Goal: Check status: Check status

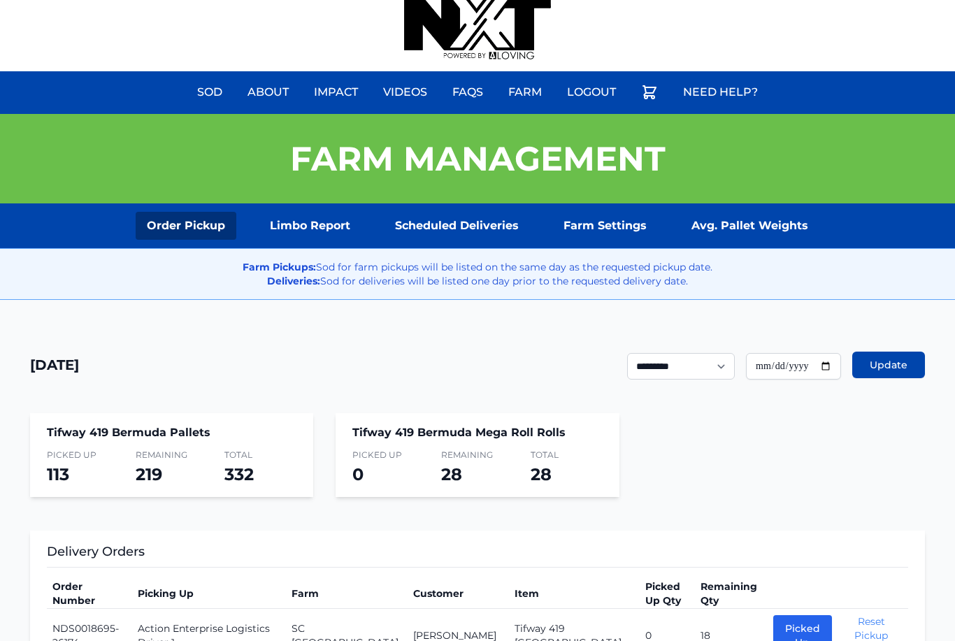
scroll to position [17, 0]
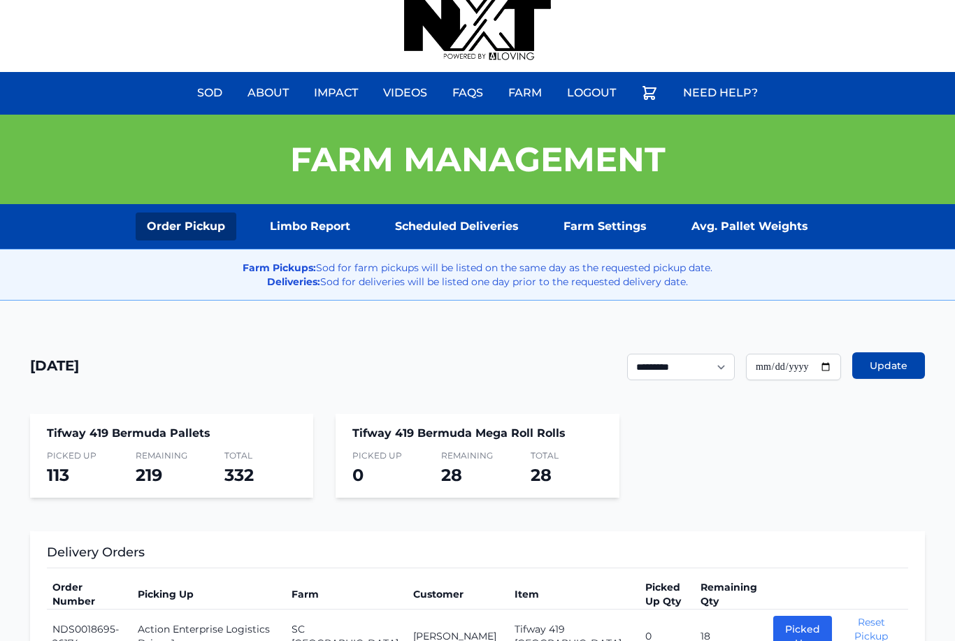
click at [467, 236] on link "Scheduled Deliveries" at bounding box center [457, 227] width 146 height 28
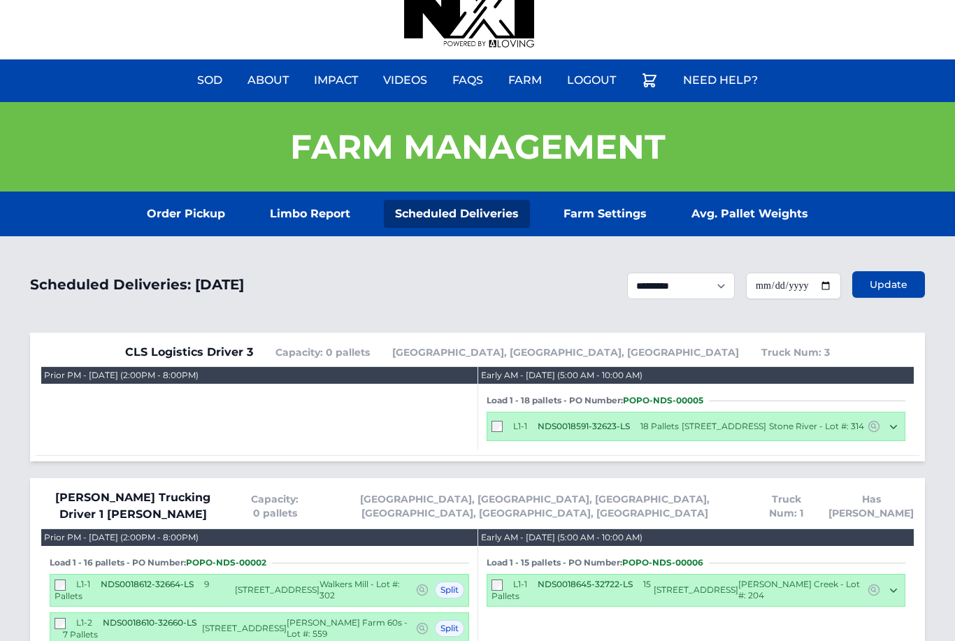
scroll to position [29, 0]
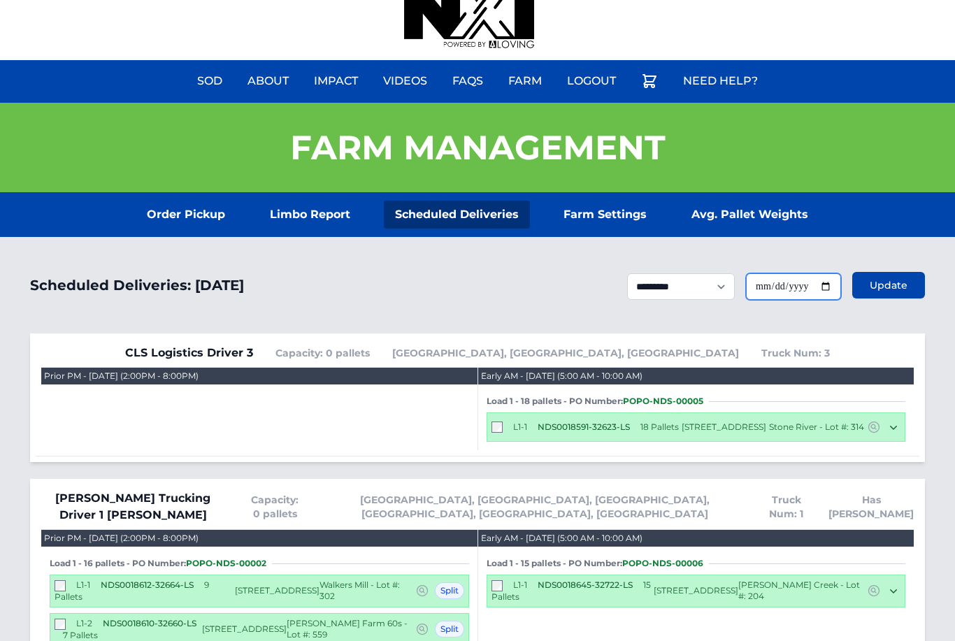
click at [794, 293] on input "**********" at bounding box center [793, 286] width 95 height 27
type input "**********"
click at [890, 284] on span "Update" at bounding box center [889, 285] width 38 height 14
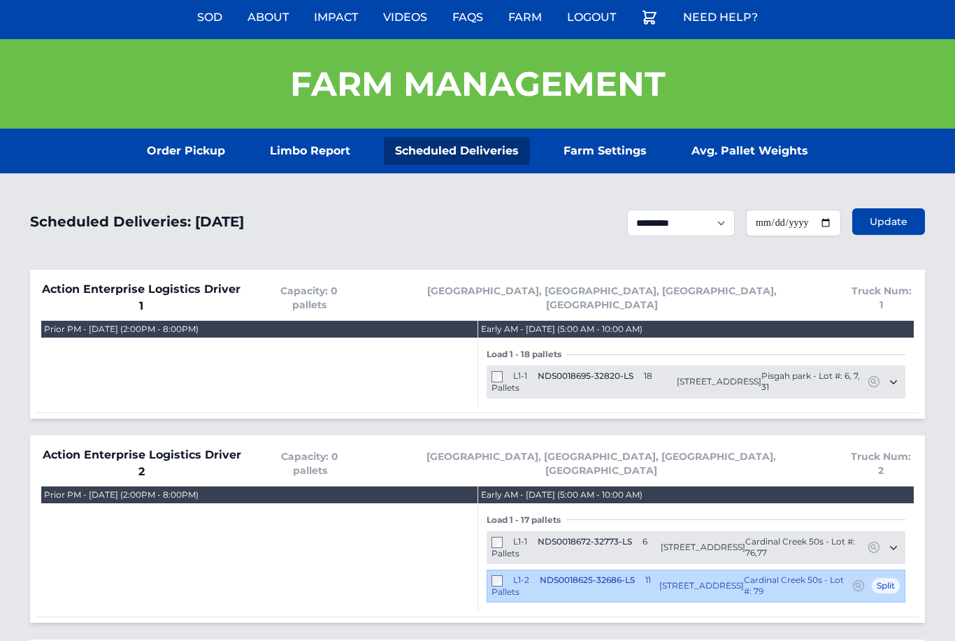
scroll to position [93, 0]
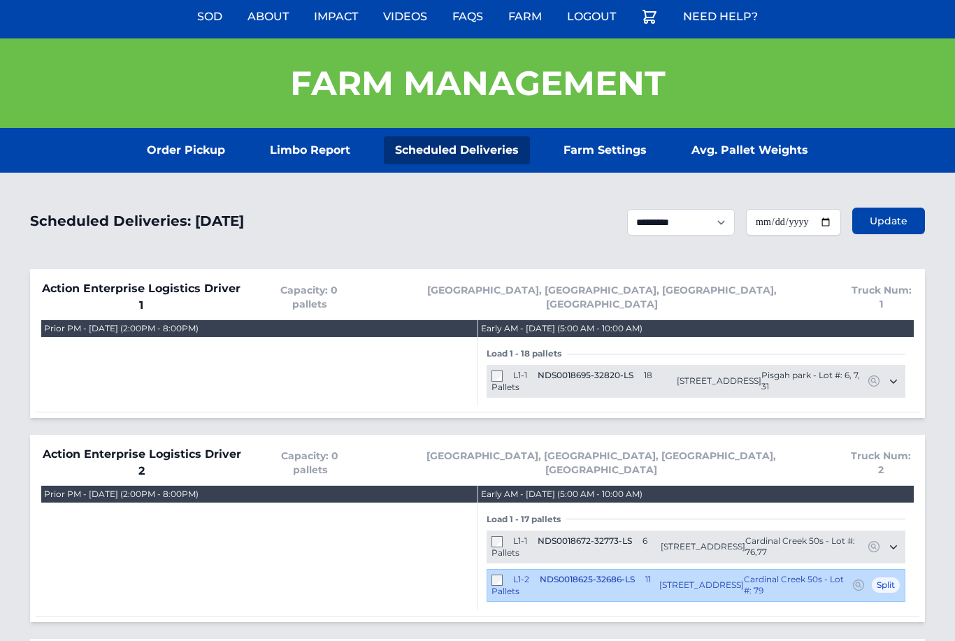
click at [490, 570] on div "L1-2 NDS0018625-32686-LS 11 Pallets 11136 Cardinal Creek Avenue Charlotte, NC 2…" at bounding box center [696, 586] width 419 height 33
click at [491, 570] on div "L1-2 NDS0018625-32686-LS 11 Pallets 11136 Cardinal Creek Avenue Charlotte, NC 2…" at bounding box center [696, 586] width 419 height 33
click at [188, 155] on link "Order Pickup" at bounding box center [186, 151] width 101 height 28
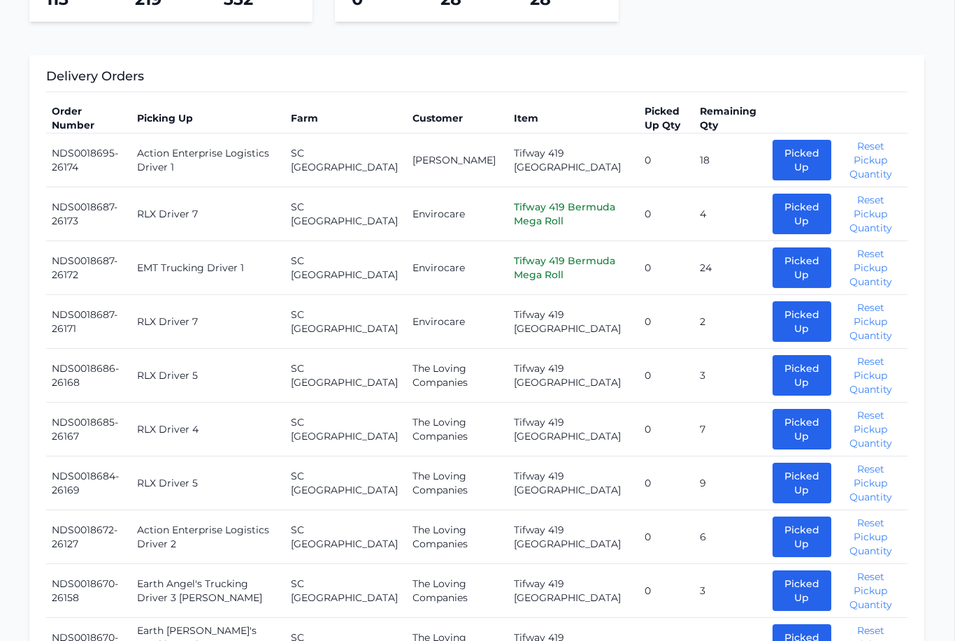
scroll to position [494, 0]
click at [780, 525] on button "Picked Up" at bounding box center [803, 537] width 59 height 41
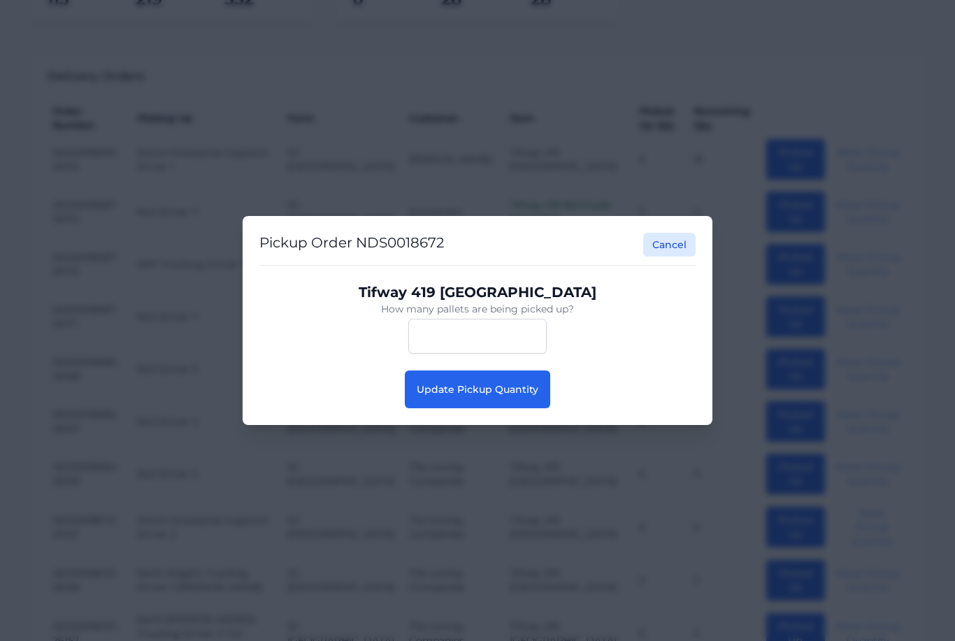
click at [501, 408] on button "Update Pickup Quantity" at bounding box center [477, 390] width 145 height 38
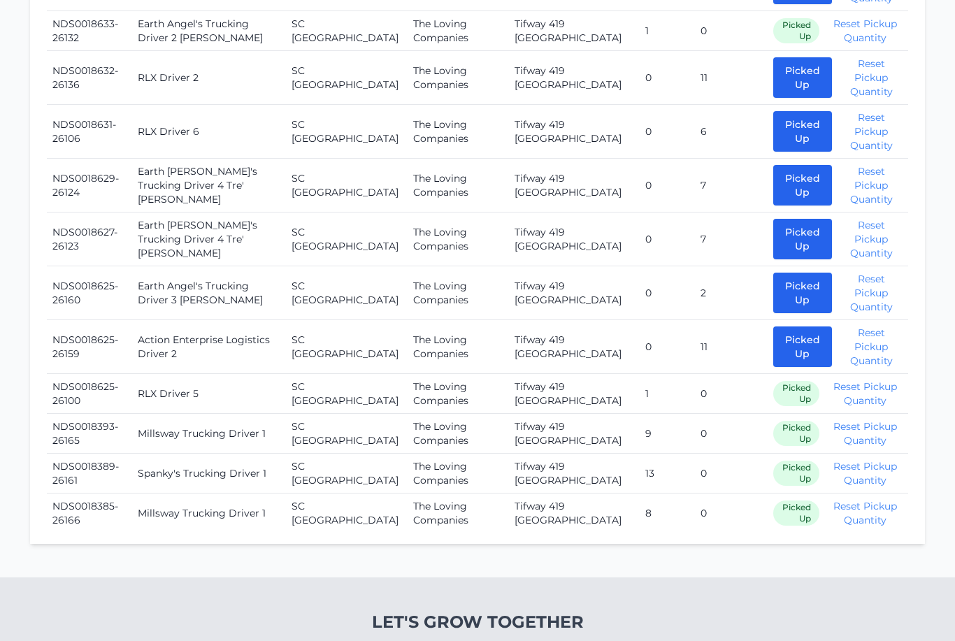
scroll to position [2180, 0]
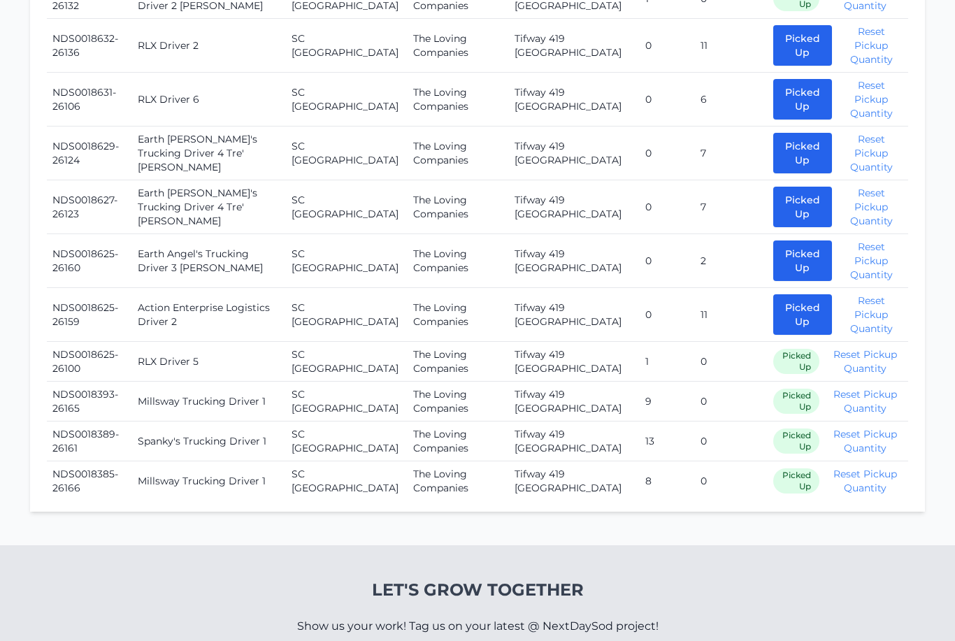
click at [788, 294] on button "Picked Up" at bounding box center [803, 314] width 59 height 41
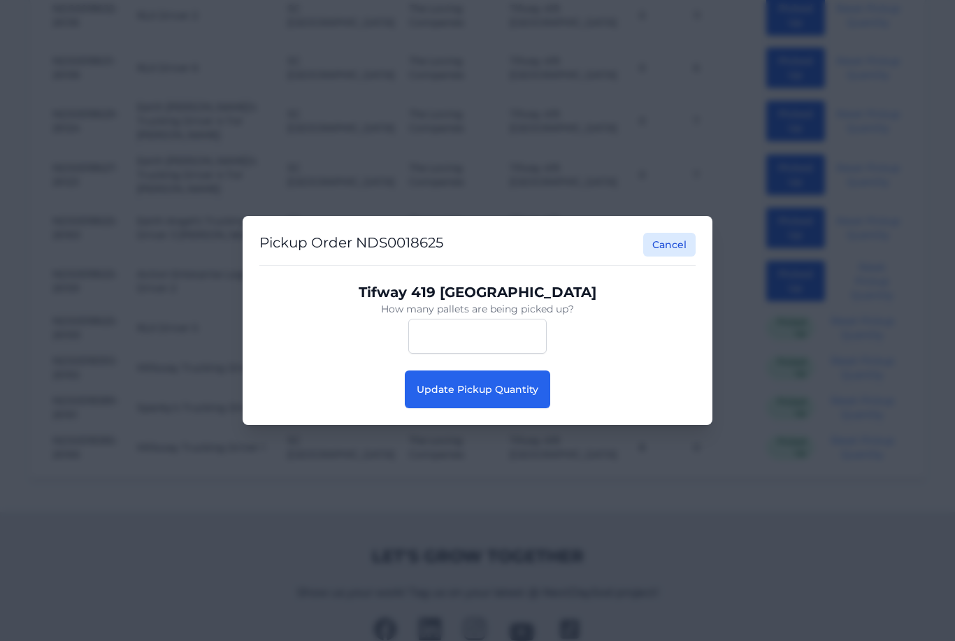
click at [513, 396] on span "Update Pickup Quantity" at bounding box center [478, 389] width 122 height 13
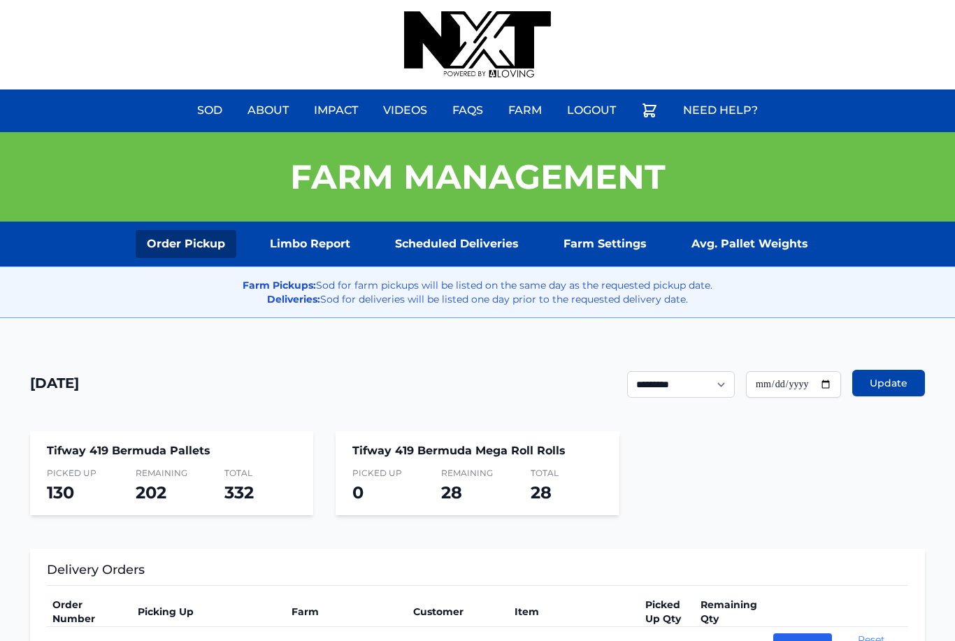
click at [453, 245] on link "Scheduled Deliveries" at bounding box center [457, 244] width 146 height 28
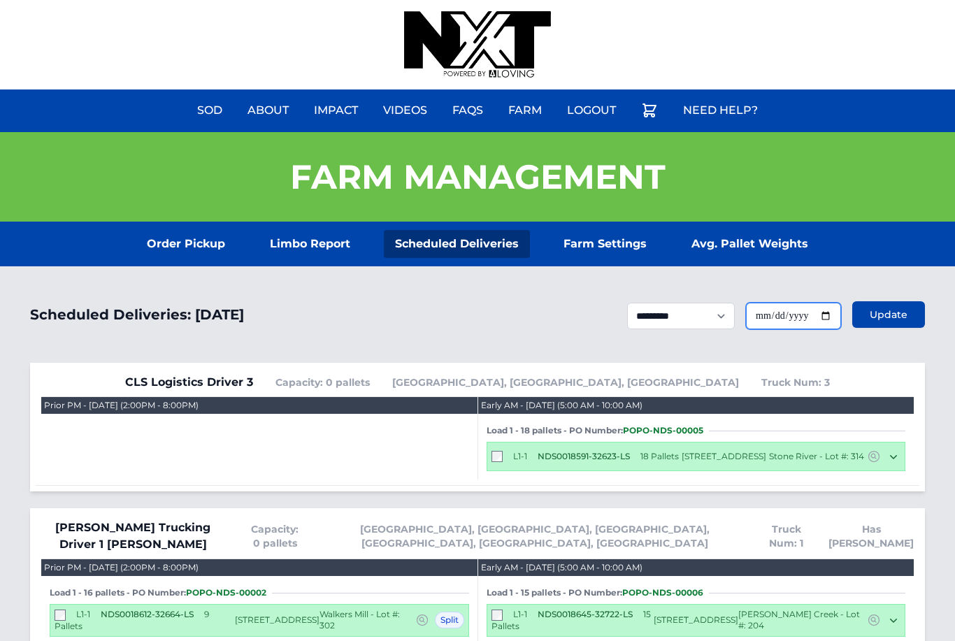
click at [792, 317] on input "**********" at bounding box center [793, 316] width 95 height 27
type input "**********"
click at [895, 314] on span "Update" at bounding box center [889, 315] width 38 height 14
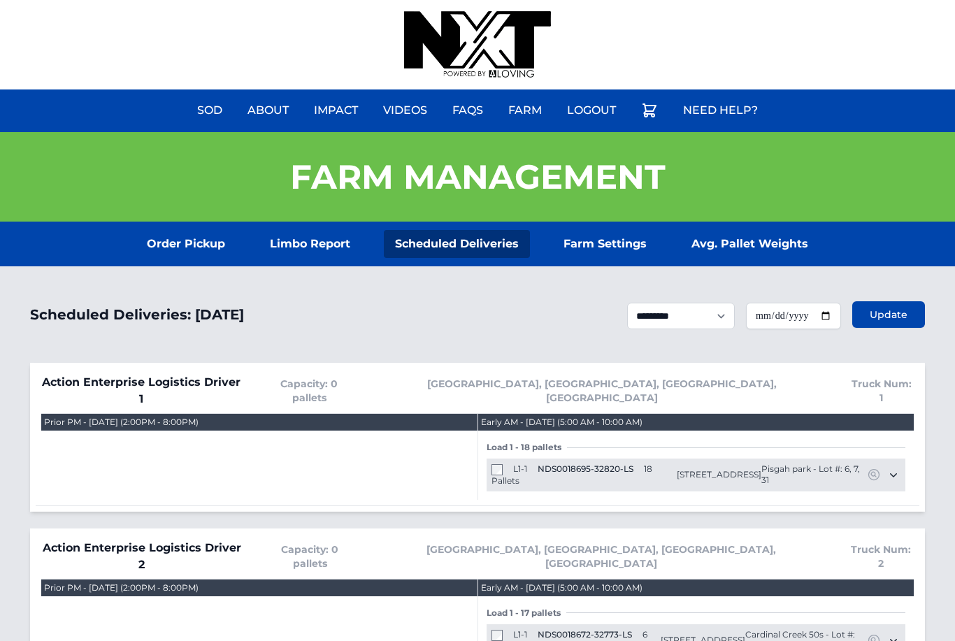
click at [182, 250] on link "Order Pickup" at bounding box center [186, 244] width 101 height 28
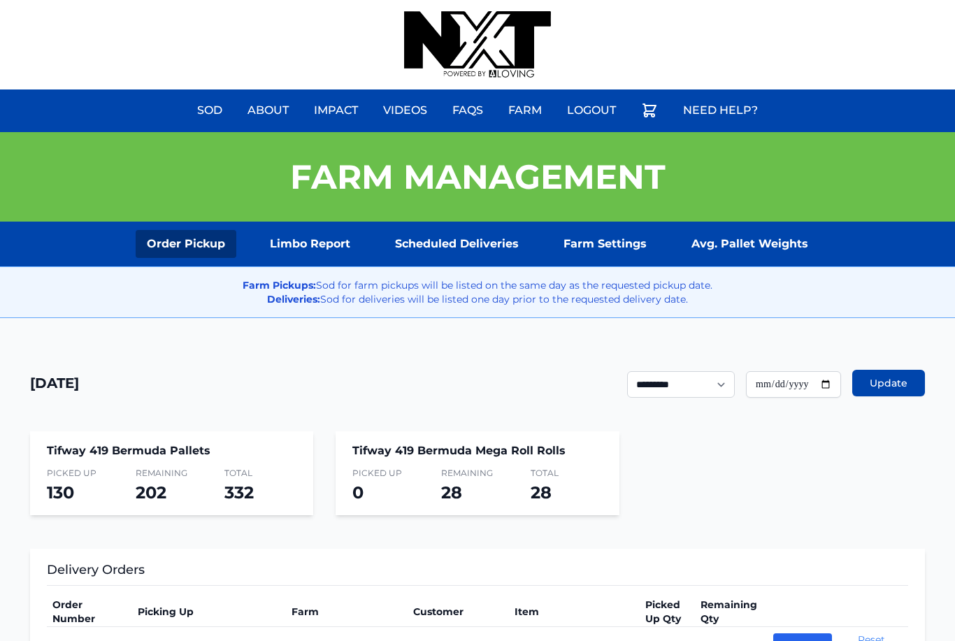
click at [468, 248] on link "Scheduled Deliveries" at bounding box center [457, 244] width 146 height 28
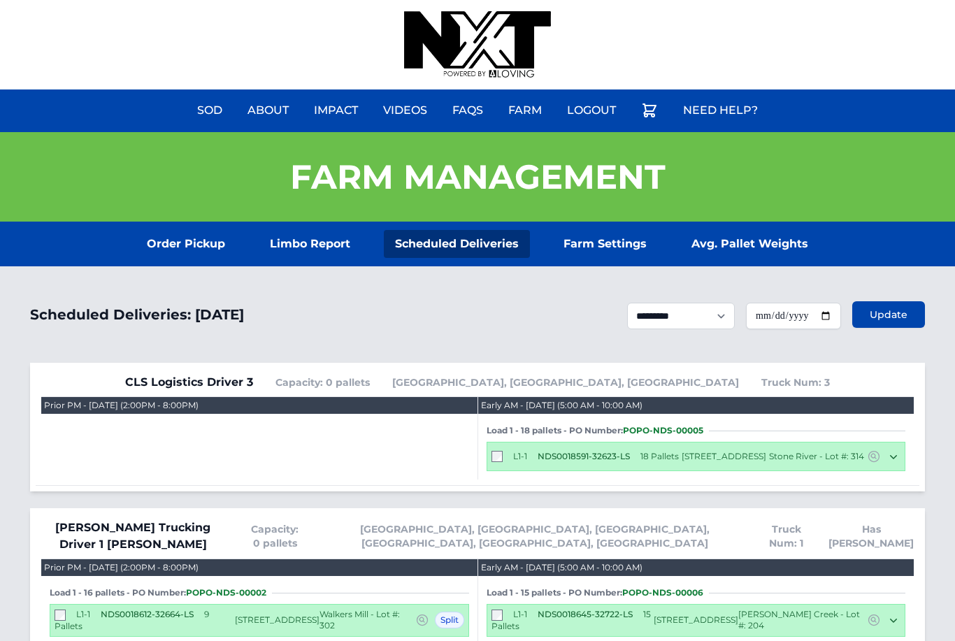
type input "**********"
click at [873, 313] on span "Update" at bounding box center [889, 315] width 38 height 14
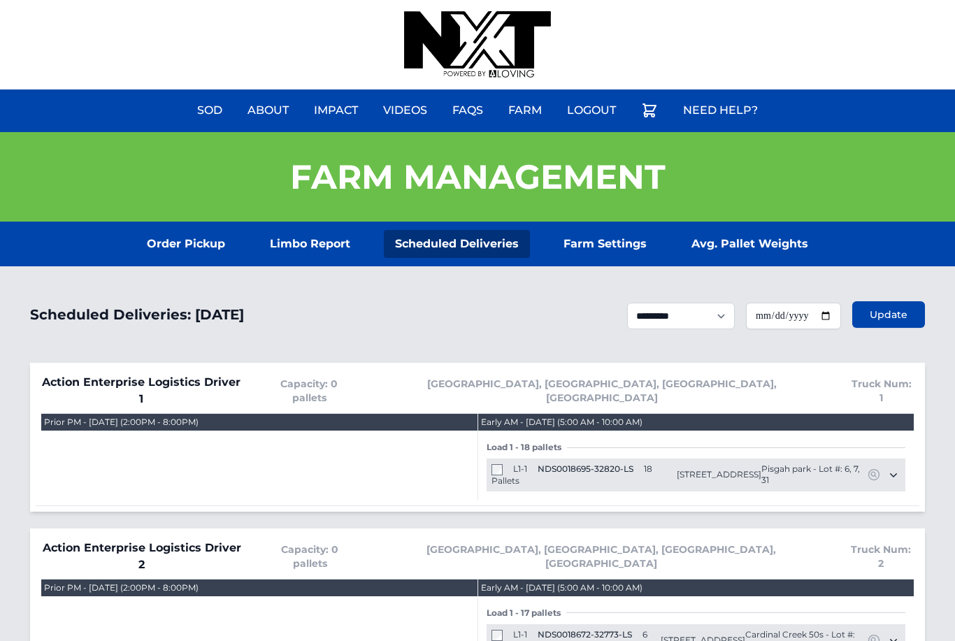
click at [178, 248] on link "Order Pickup" at bounding box center [186, 244] width 101 height 28
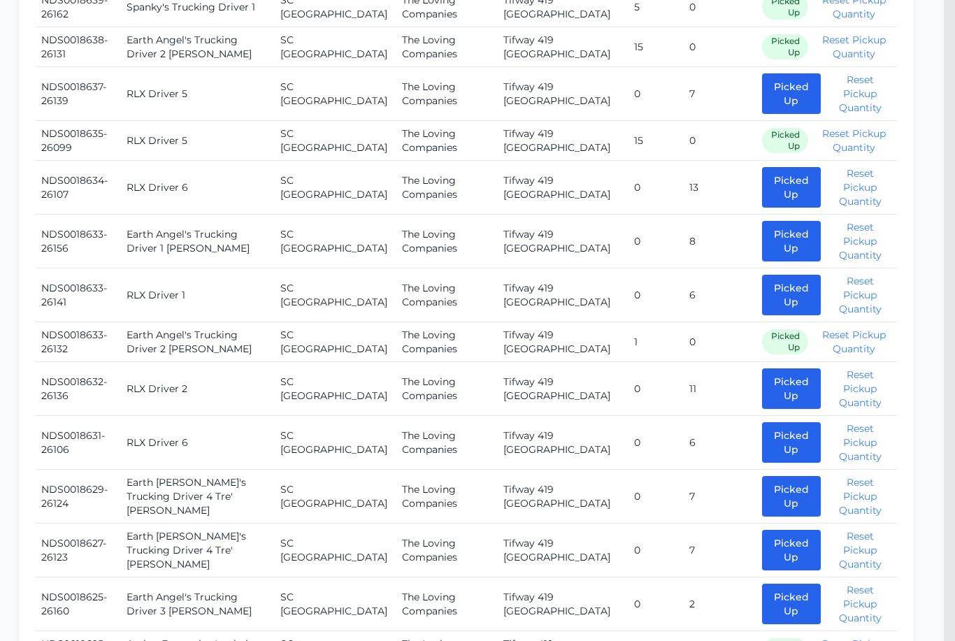
scroll to position [1838, 11]
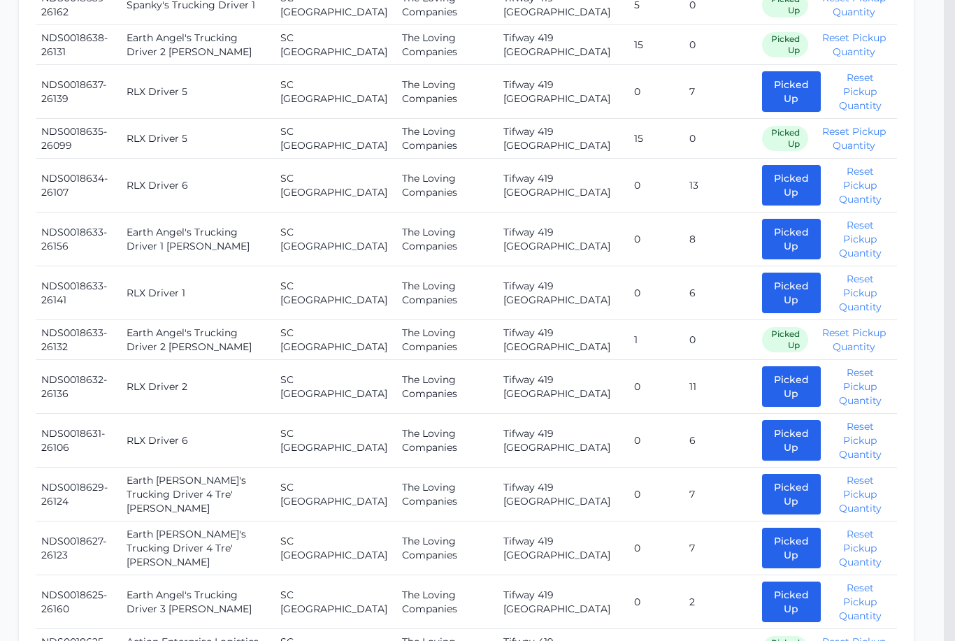
click at [781, 421] on button "Picked Up" at bounding box center [791, 441] width 59 height 41
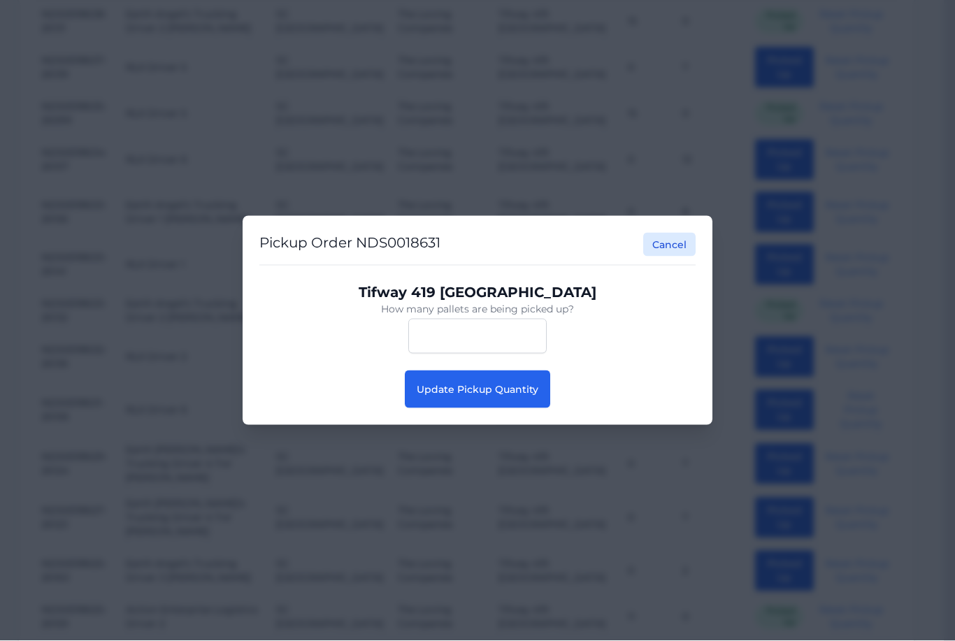
scroll to position [1839, 11]
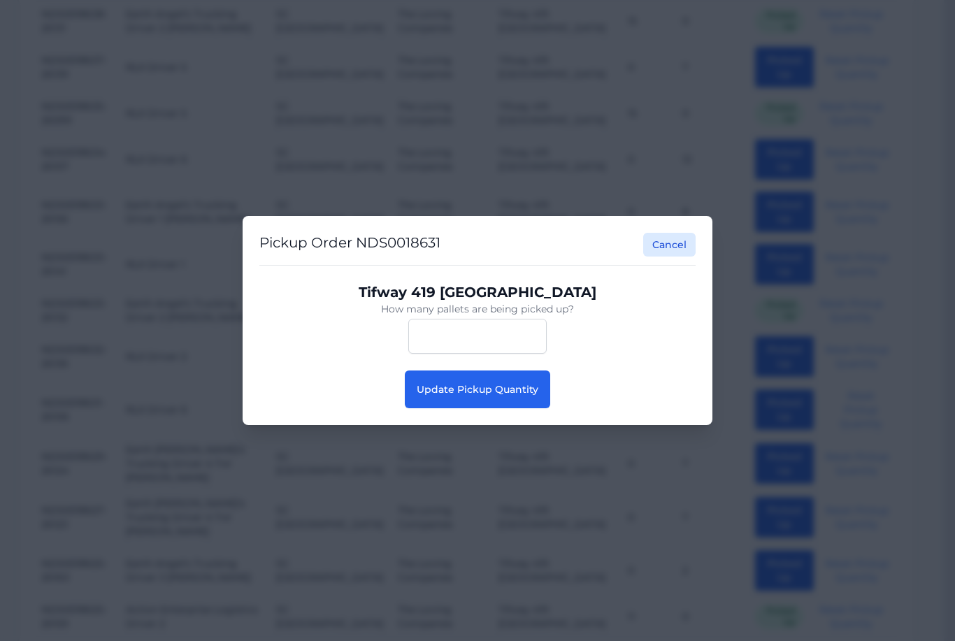
click at [493, 408] on button "Update Pickup Quantity" at bounding box center [477, 390] width 145 height 38
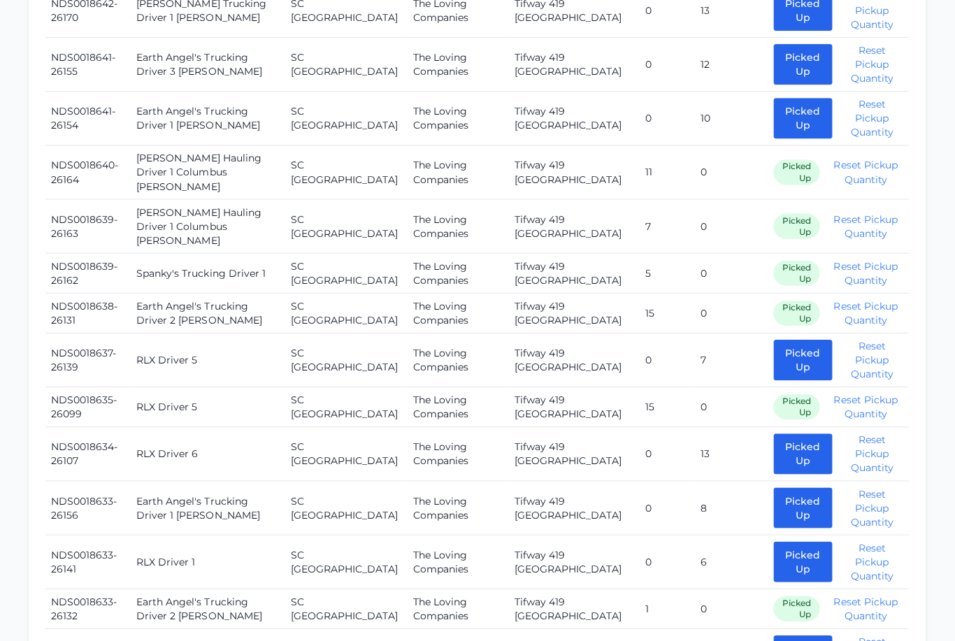
scroll to position [1609, 1]
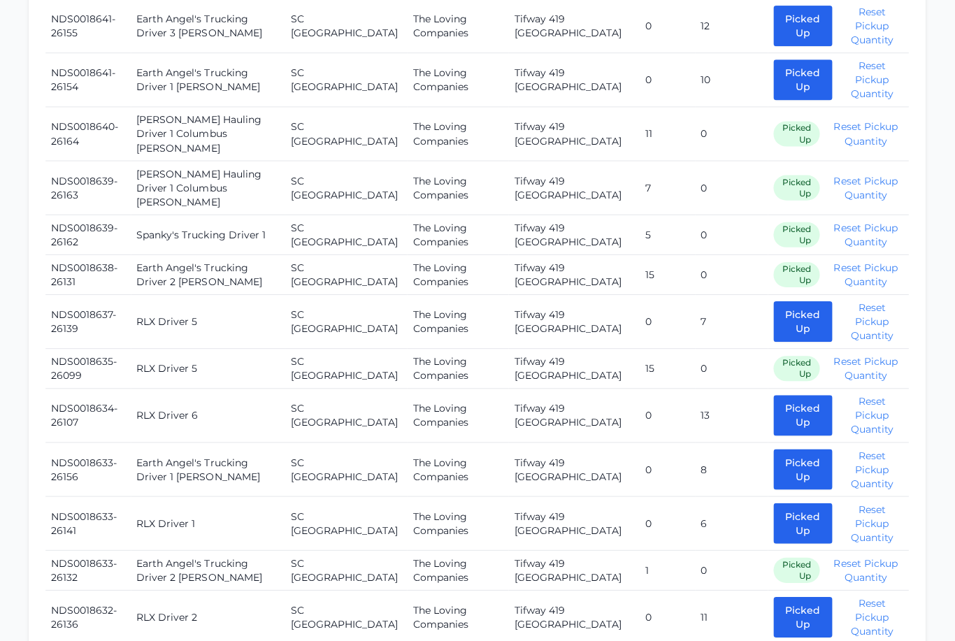
click at [778, 394] on button "Picked Up" at bounding box center [801, 414] width 59 height 41
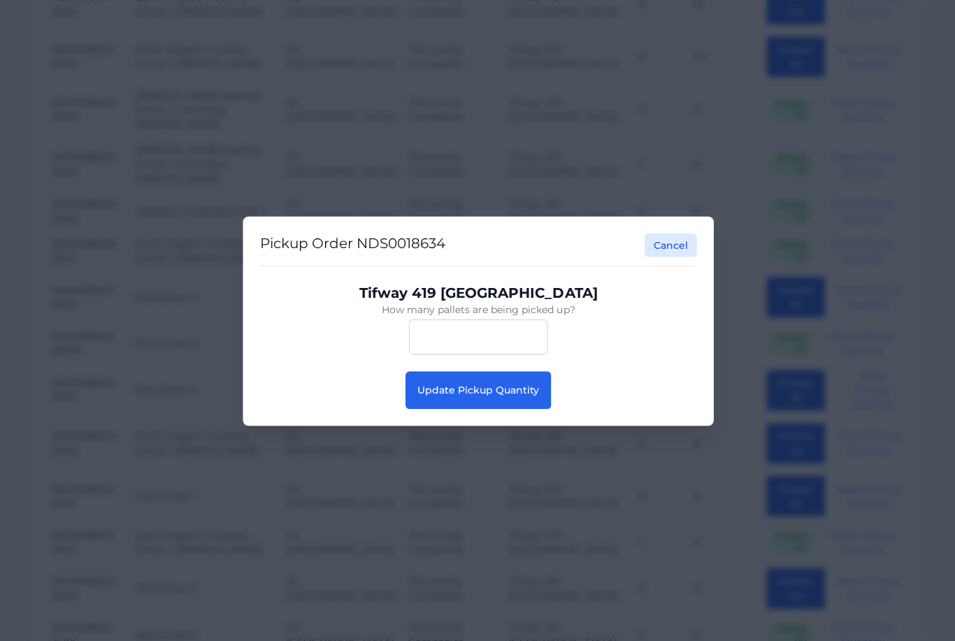
click at [474, 408] on button "Update Pickup Quantity" at bounding box center [477, 390] width 145 height 38
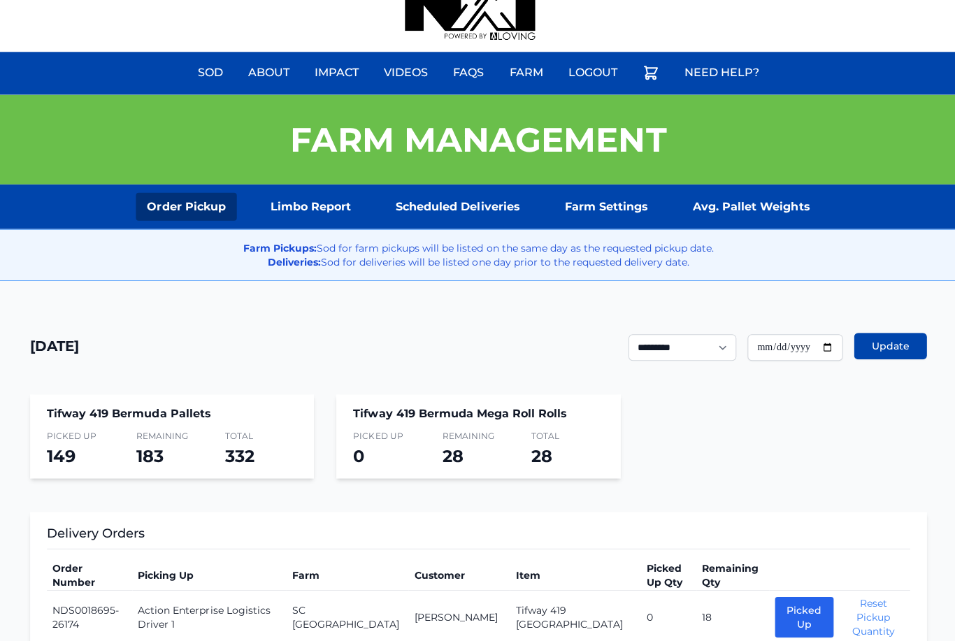
scroll to position [38, 0]
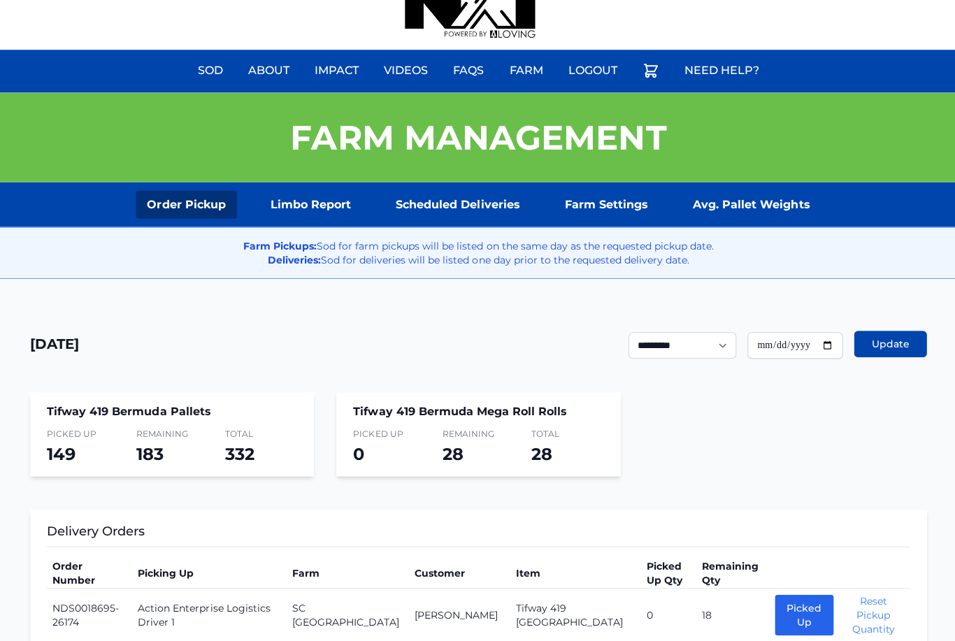
click at [471, 204] on link "Scheduled Deliveries" at bounding box center [457, 206] width 146 height 28
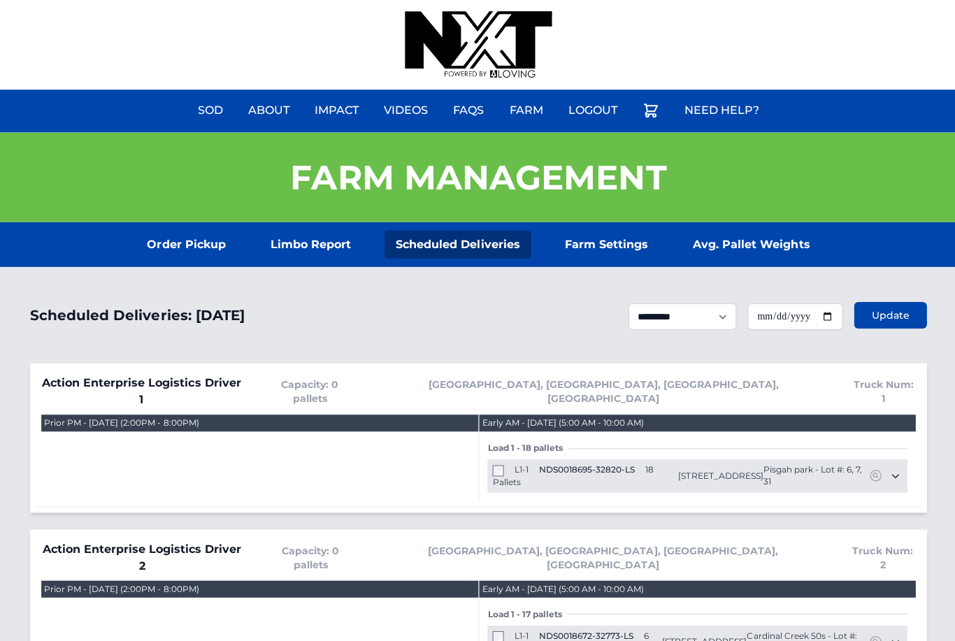
click at [192, 243] on link "Order Pickup" at bounding box center [186, 244] width 101 height 28
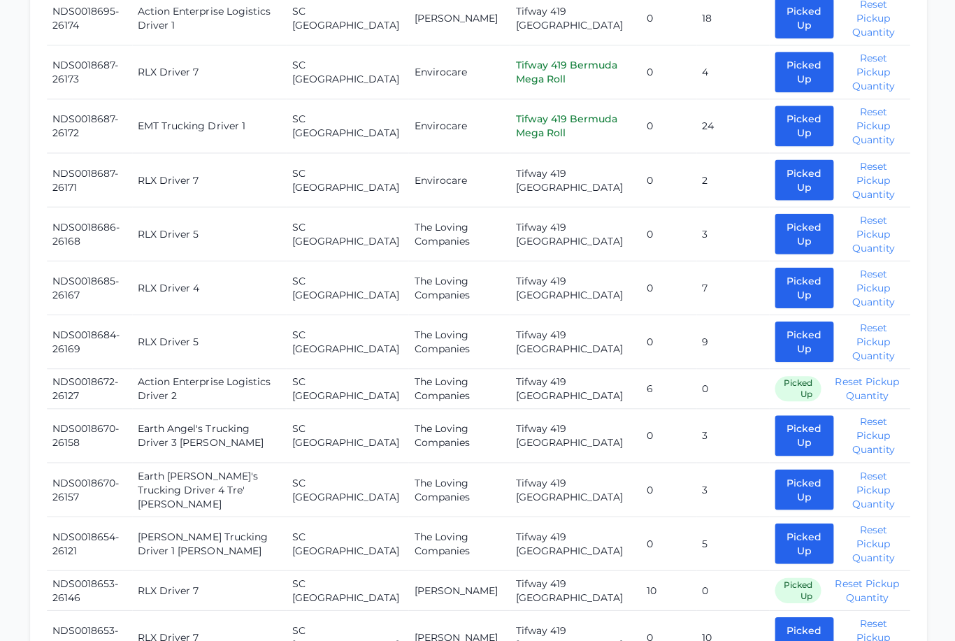
scroll to position [640, 0]
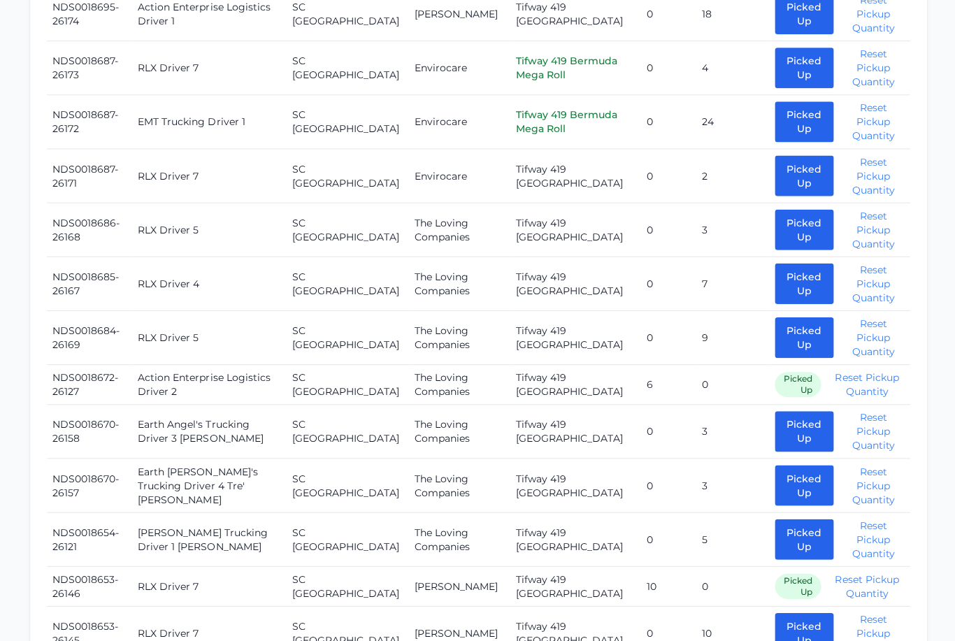
click at [783, 471] on button "Picked Up" at bounding box center [803, 484] width 59 height 41
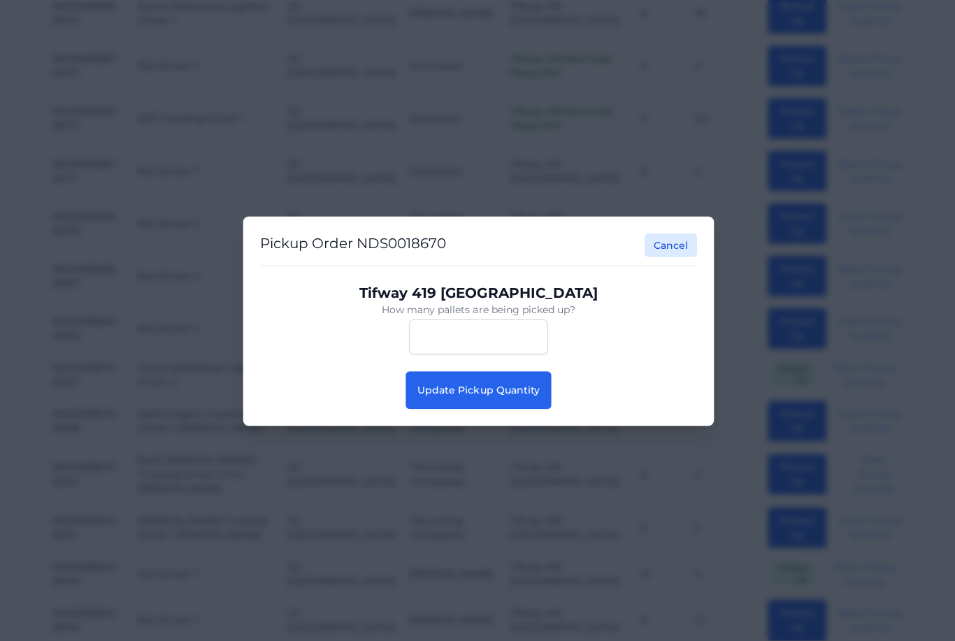
click at [515, 396] on span "Update Pickup Quantity" at bounding box center [478, 389] width 122 height 13
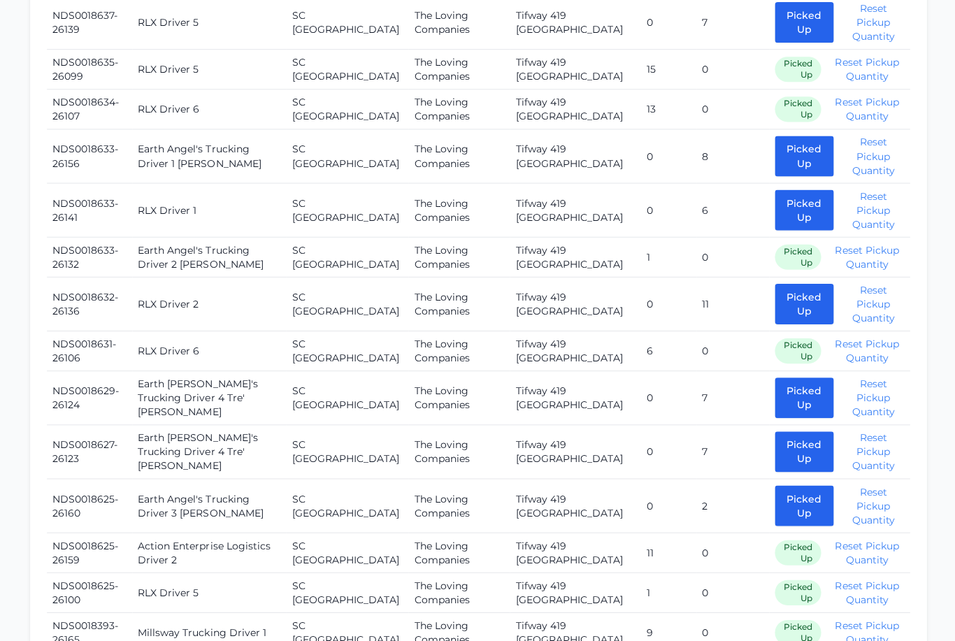
scroll to position [1915, 0]
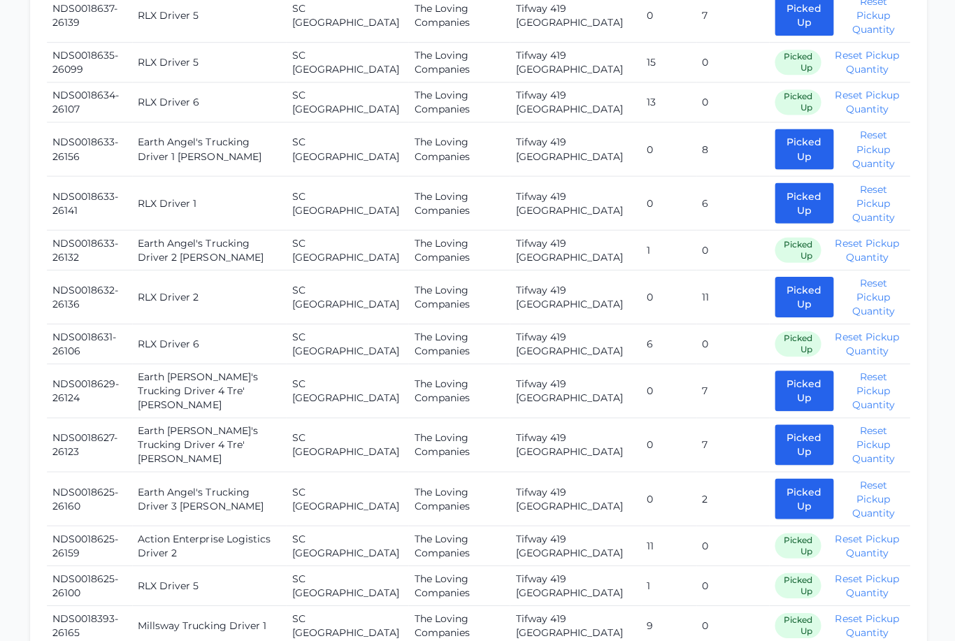
click at [797, 370] on button "Picked Up" at bounding box center [803, 390] width 59 height 41
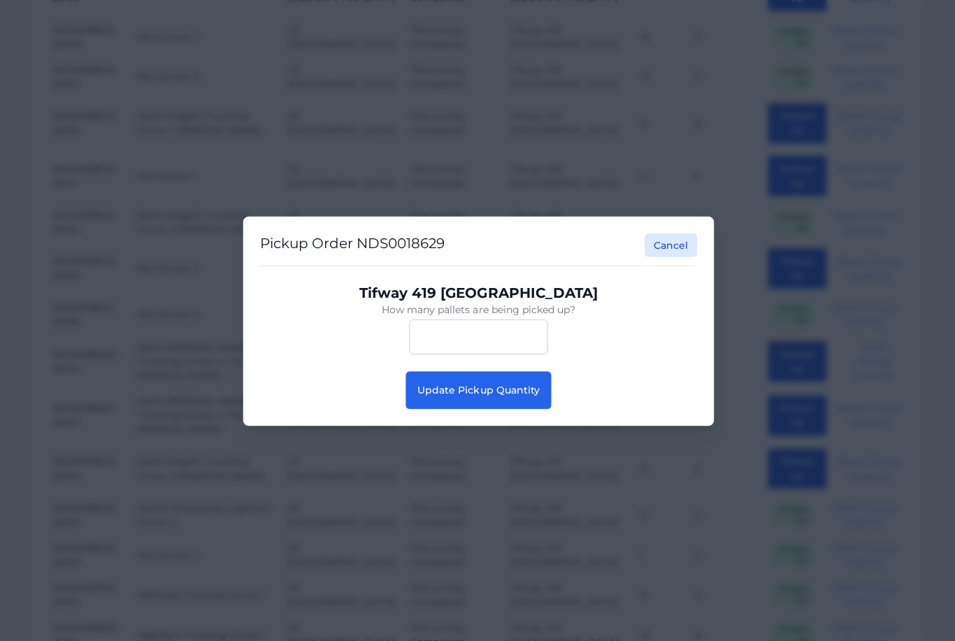
click at [501, 396] on span "Update Pickup Quantity" at bounding box center [478, 389] width 122 height 13
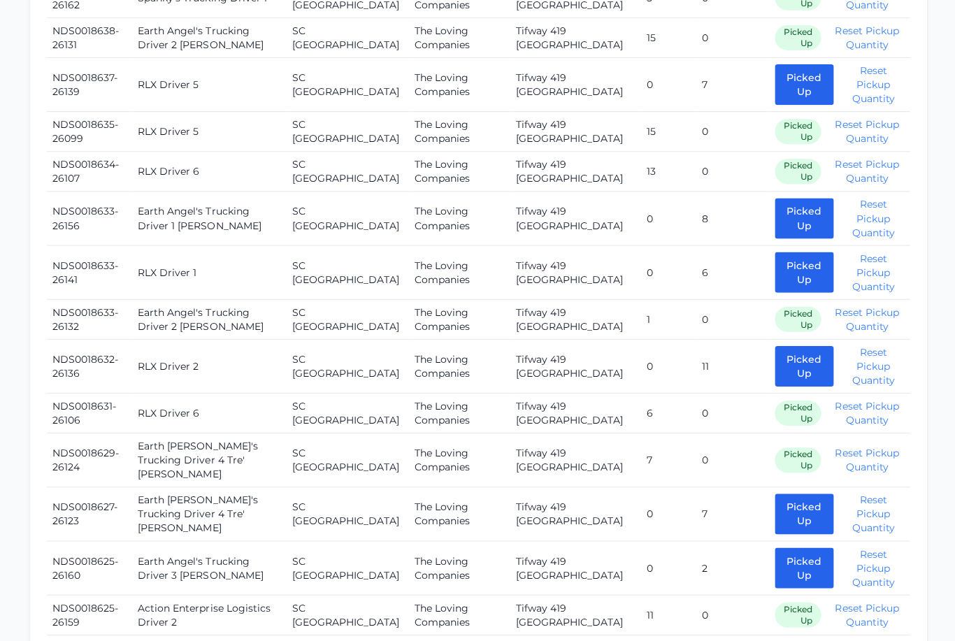
scroll to position [1845, 0]
click at [787, 494] on button "Picked Up" at bounding box center [803, 514] width 59 height 41
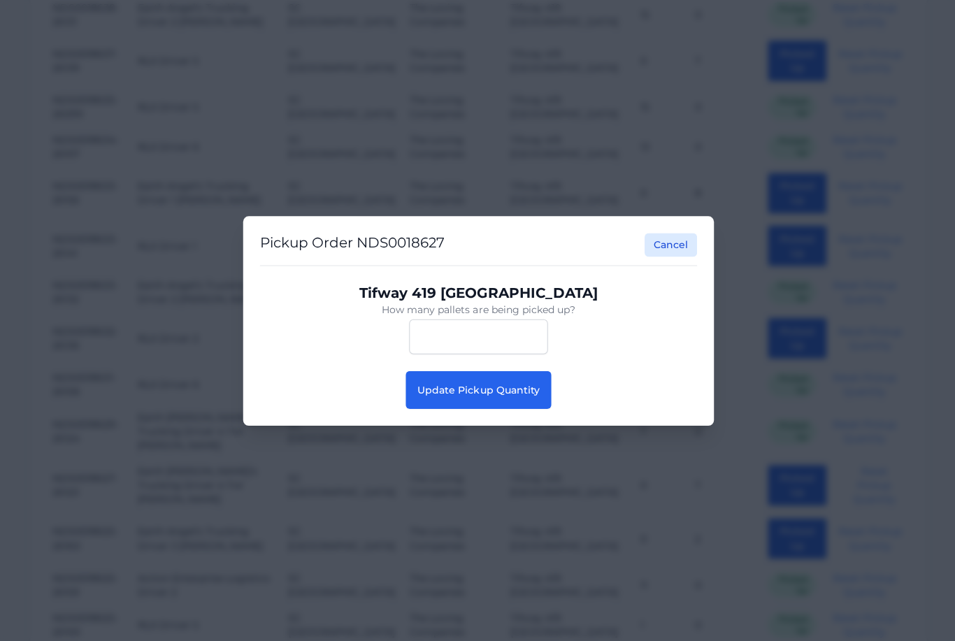
click at [506, 396] on button "Update Pickup Quantity" at bounding box center [477, 390] width 145 height 38
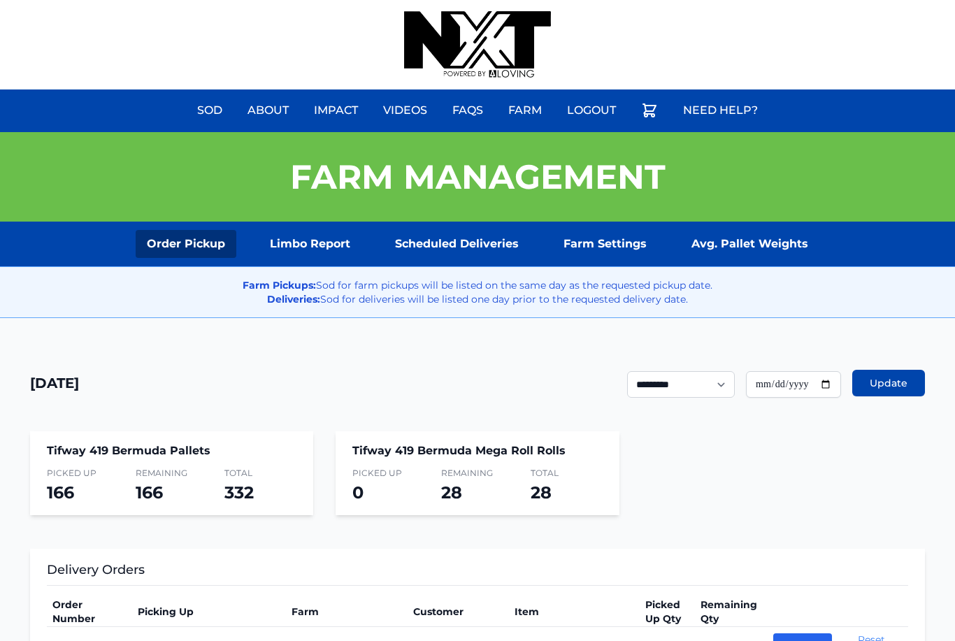
click at [475, 253] on link "Scheduled Deliveries" at bounding box center [457, 244] width 146 height 28
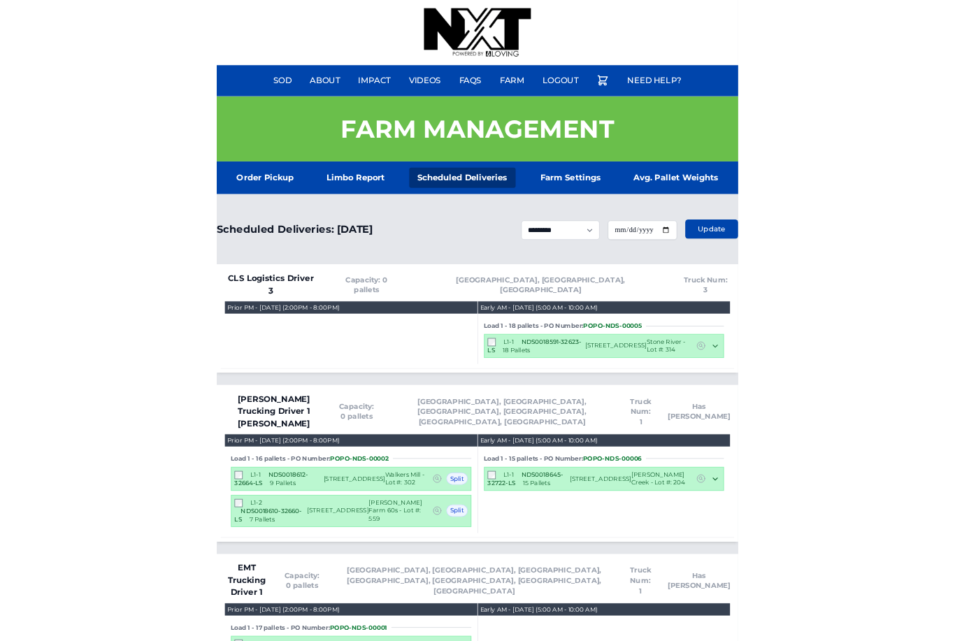
scroll to position [176, 0]
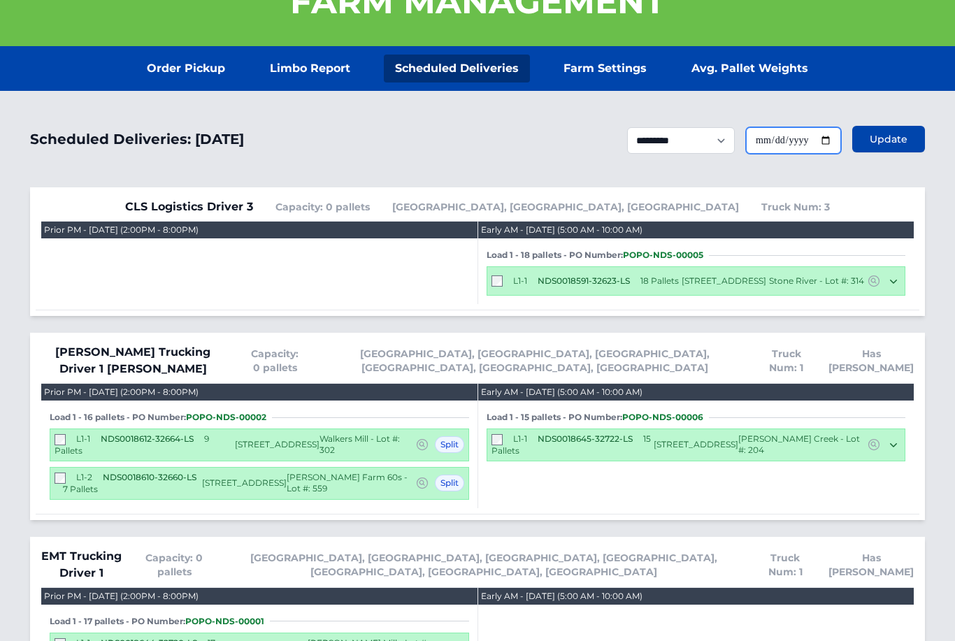
click at [804, 132] on input "**********" at bounding box center [793, 140] width 95 height 27
type input "**********"
click at [801, 153] on input "**********" at bounding box center [793, 140] width 95 height 27
click at [899, 129] on button "Update" at bounding box center [889, 139] width 73 height 27
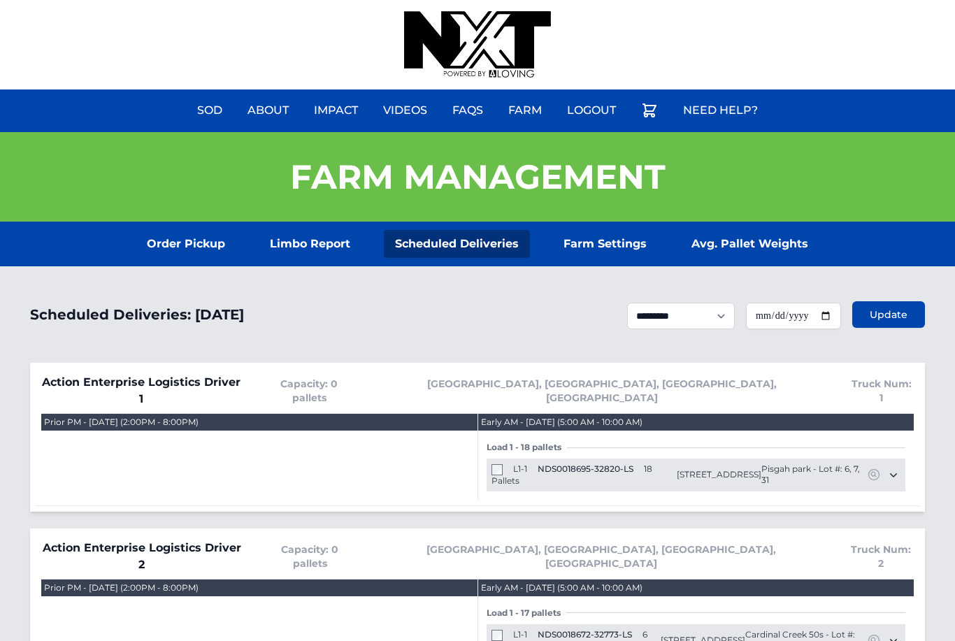
scroll to position [92, 0]
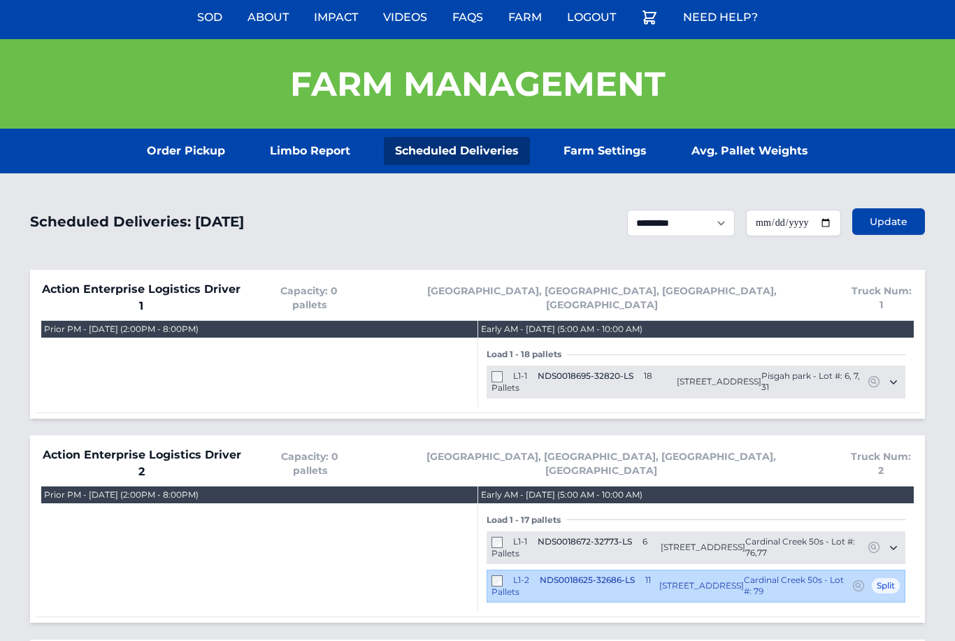
click at [187, 164] on link "Order Pickup" at bounding box center [186, 152] width 101 height 28
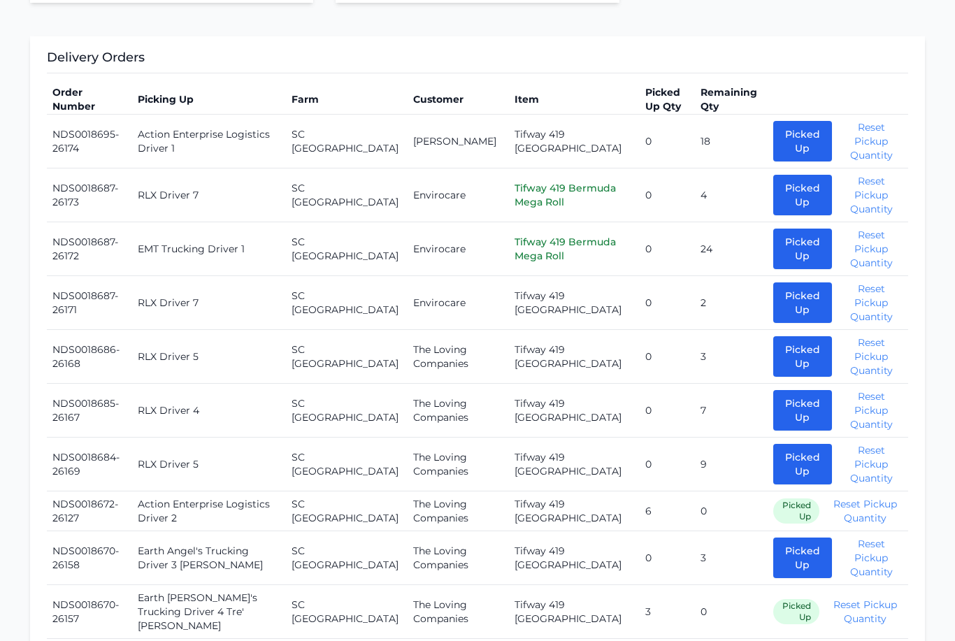
scroll to position [513, 0]
click at [775, 152] on button "Picked Up" at bounding box center [803, 141] width 59 height 41
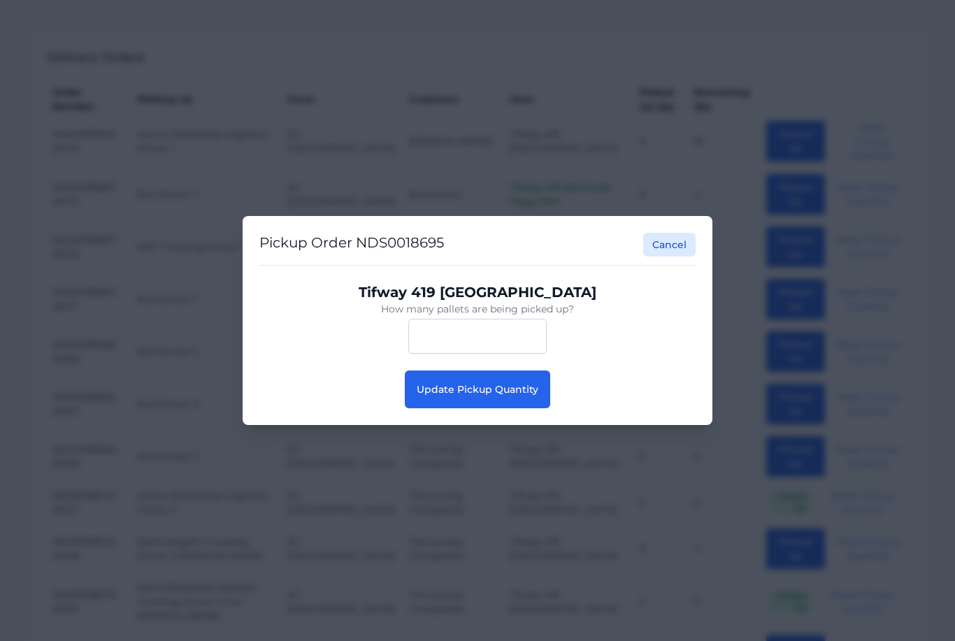
click at [494, 404] on button "Update Pickup Quantity" at bounding box center [477, 390] width 145 height 38
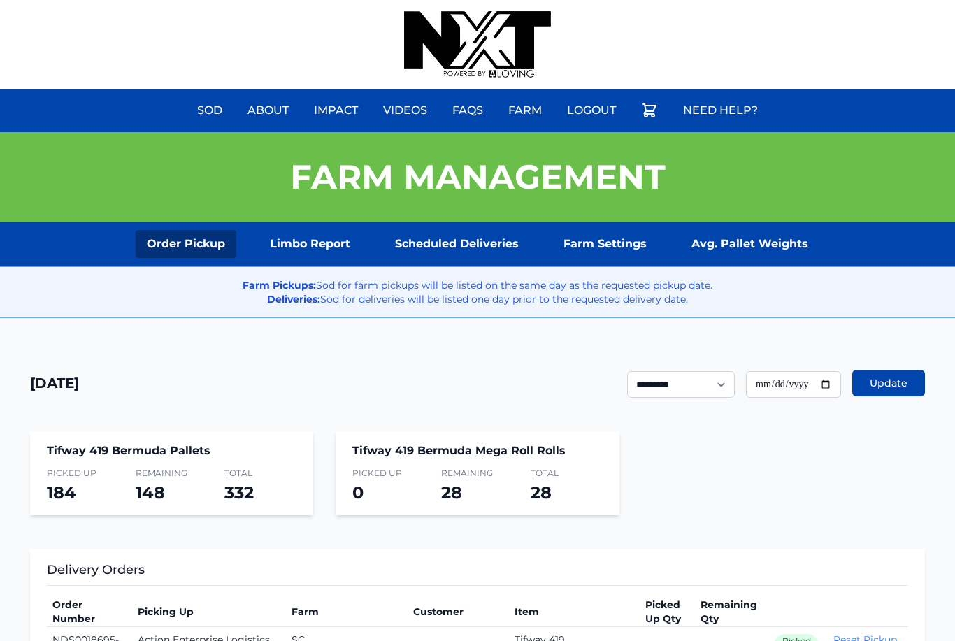
click at [471, 234] on link "Scheduled Deliveries" at bounding box center [457, 244] width 146 height 28
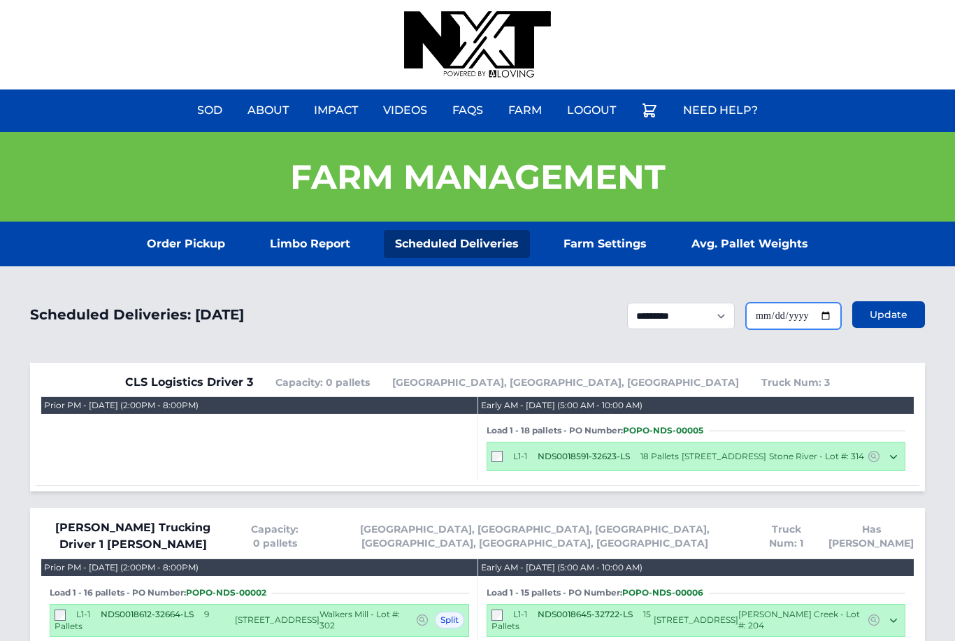
click at [811, 309] on input "**********" at bounding box center [793, 316] width 95 height 27
type input "**********"
click at [877, 315] on span "Update" at bounding box center [889, 315] width 38 height 14
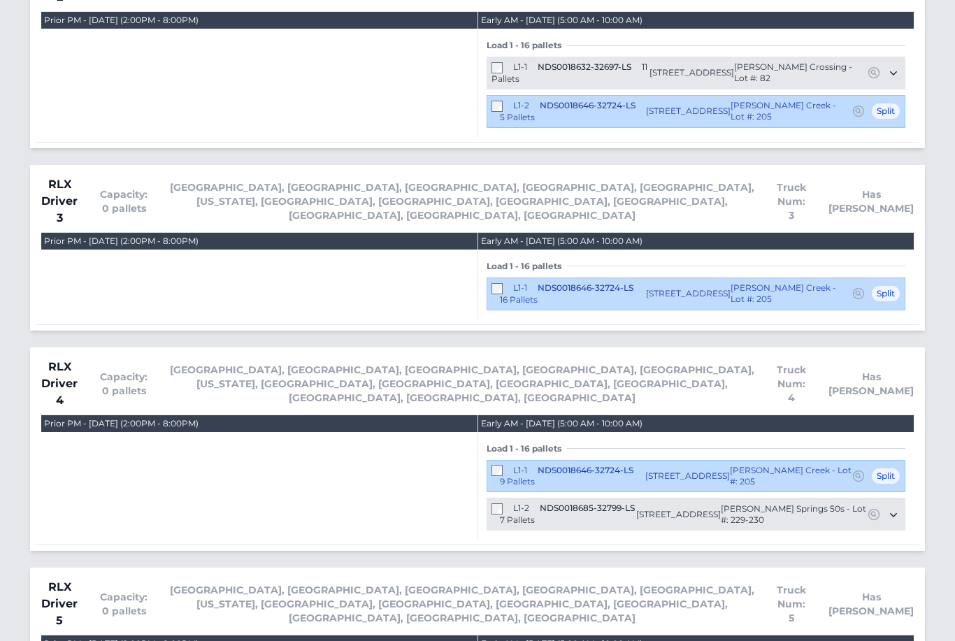
scroll to position [2643, 0]
click at [540, 503] on span "NDS0018685-32799-LS" at bounding box center [587, 508] width 95 height 10
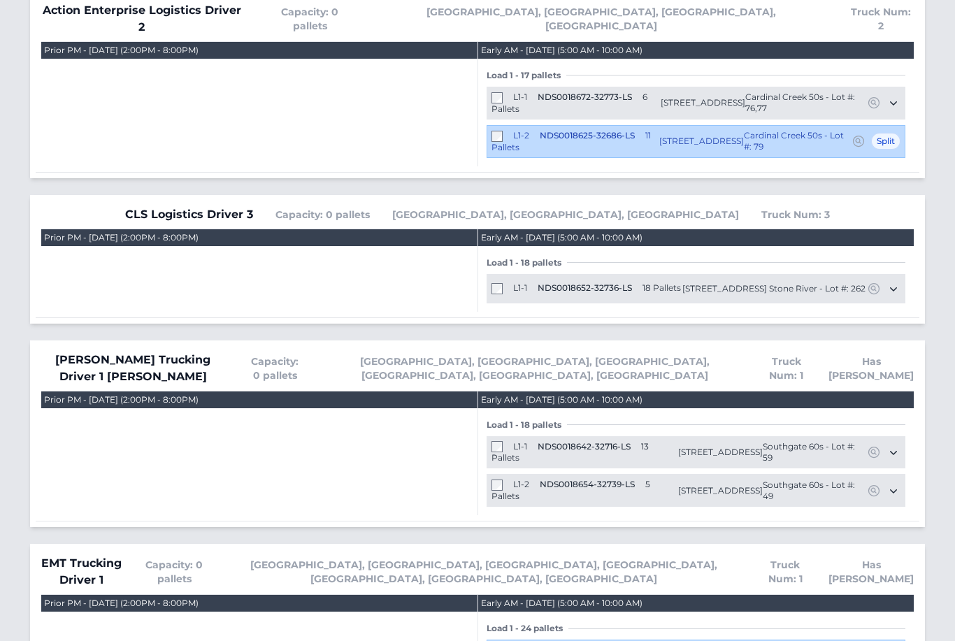
scroll to position [0, 0]
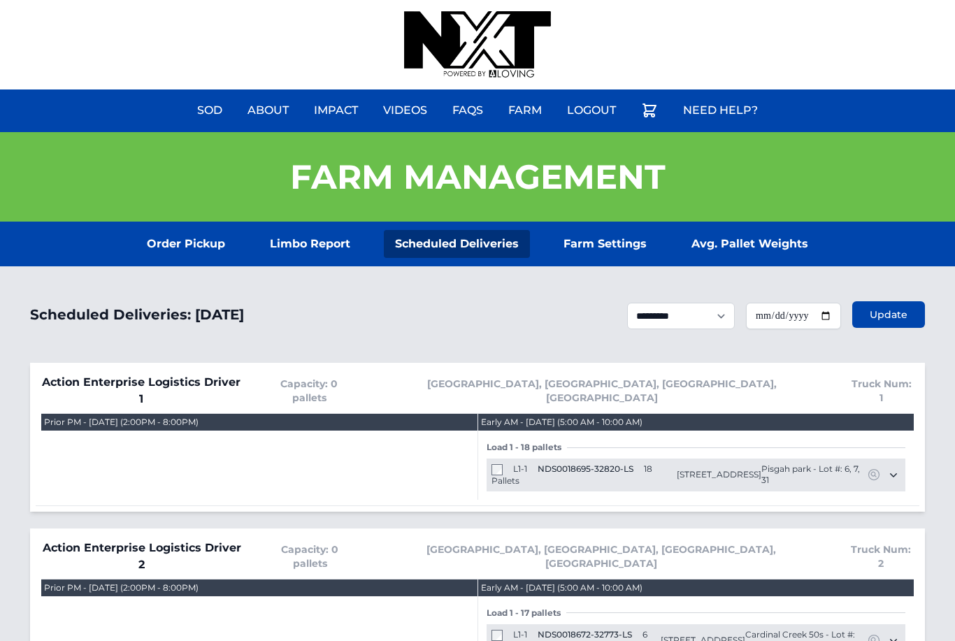
click at [159, 240] on link "Order Pickup" at bounding box center [186, 244] width 101 height 28
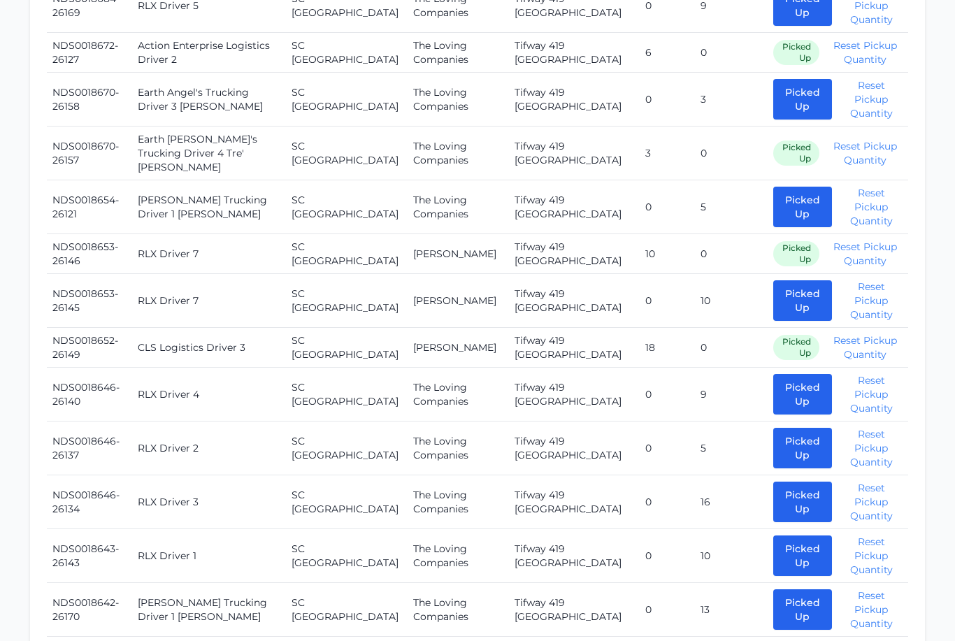
scroll to position [961, 0]
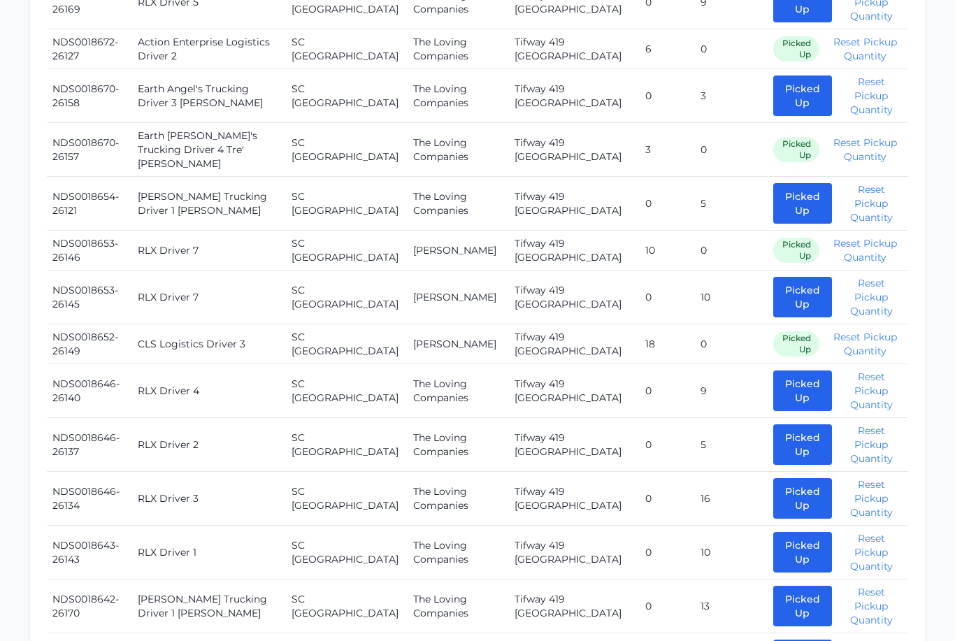
click at [788, 371] on button "Picked Up" at bounding box center [803, 391] width 59 height 41
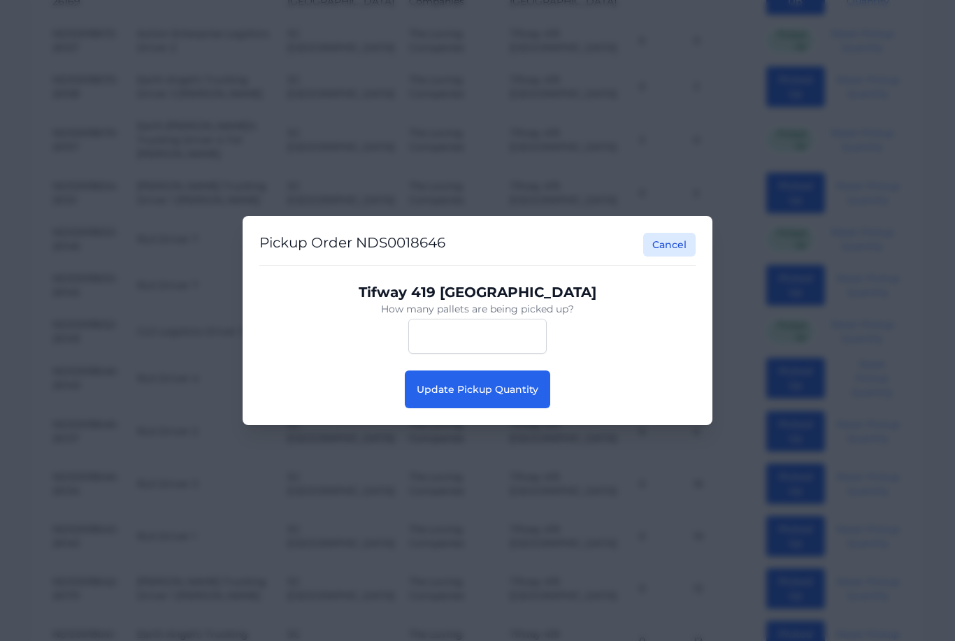
click at [456, 408] on button "Update Pickup Quantity" at bounding box center [477, 390] width 145 height 38
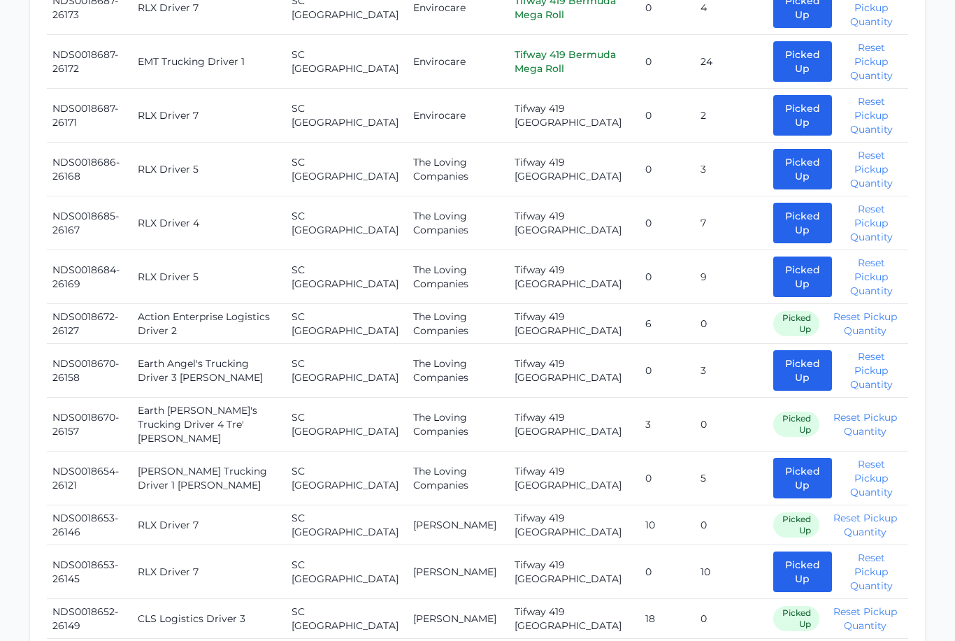
scroll to position [686, 0]
click at [785, 215] on button "Picked Up" at bounding box center [803, 223] width 59 height 41
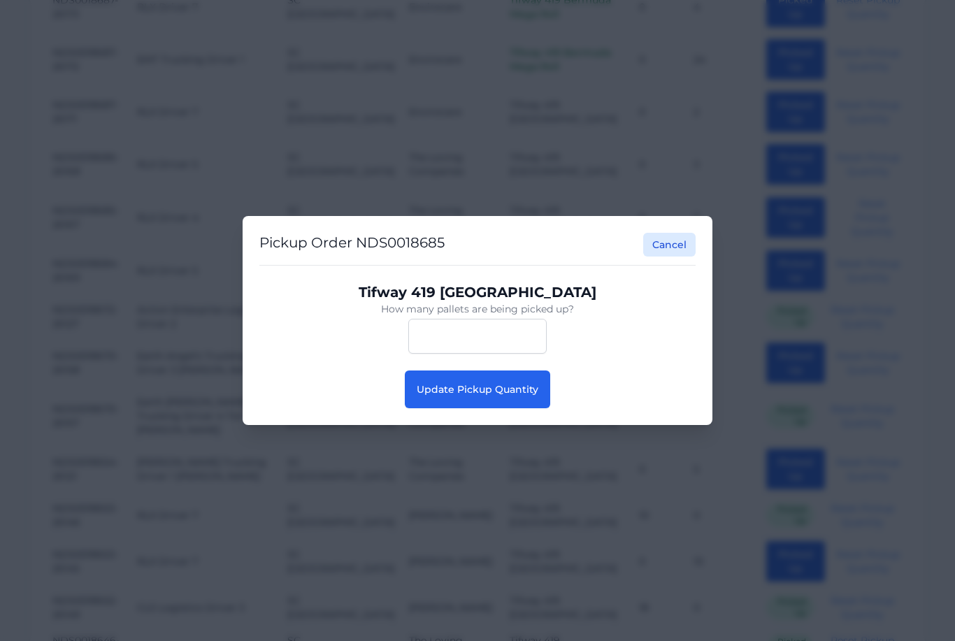
click at [480, 404] on button "Update Pickup Quantity" at bounding box center [477, 390] width 145 height 38
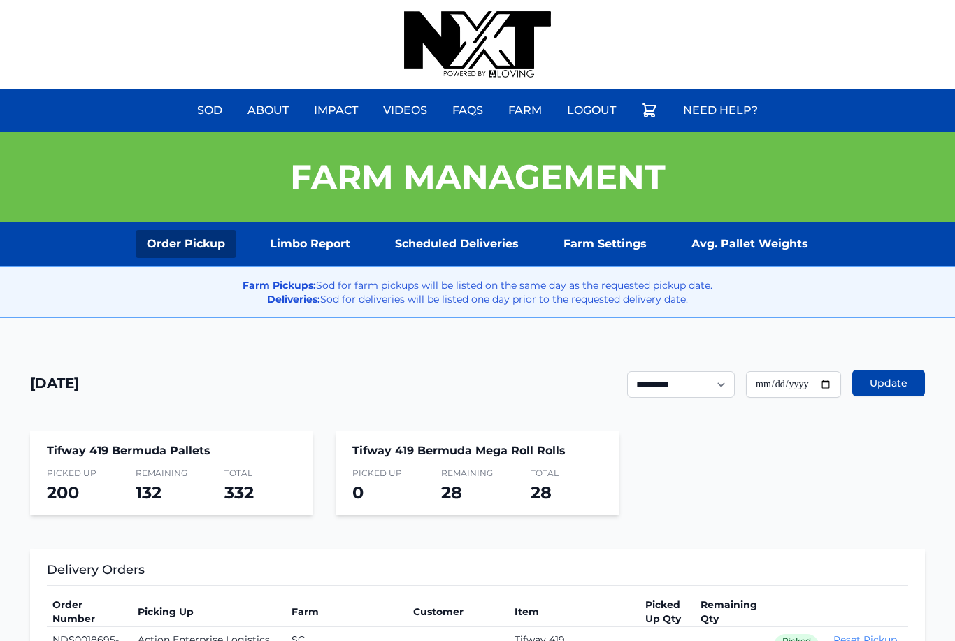
click at [458, 253] on link "Scheduled Deliveries" at bounding box center [457, 244] width 146 height 28
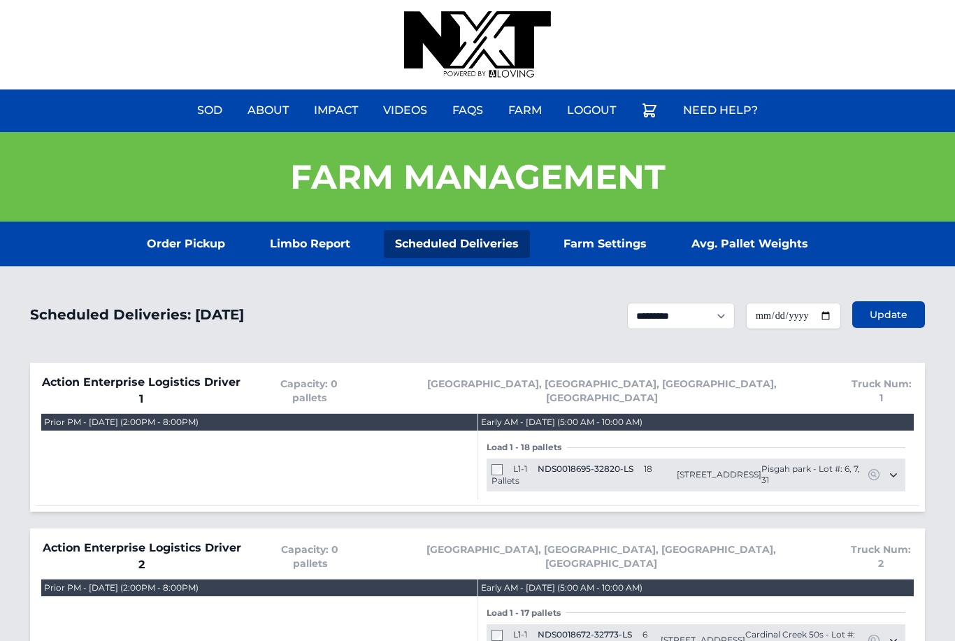
click at [162, 248] on link "Order Pickup" at bounding box center [186, 244] width 101 height 28
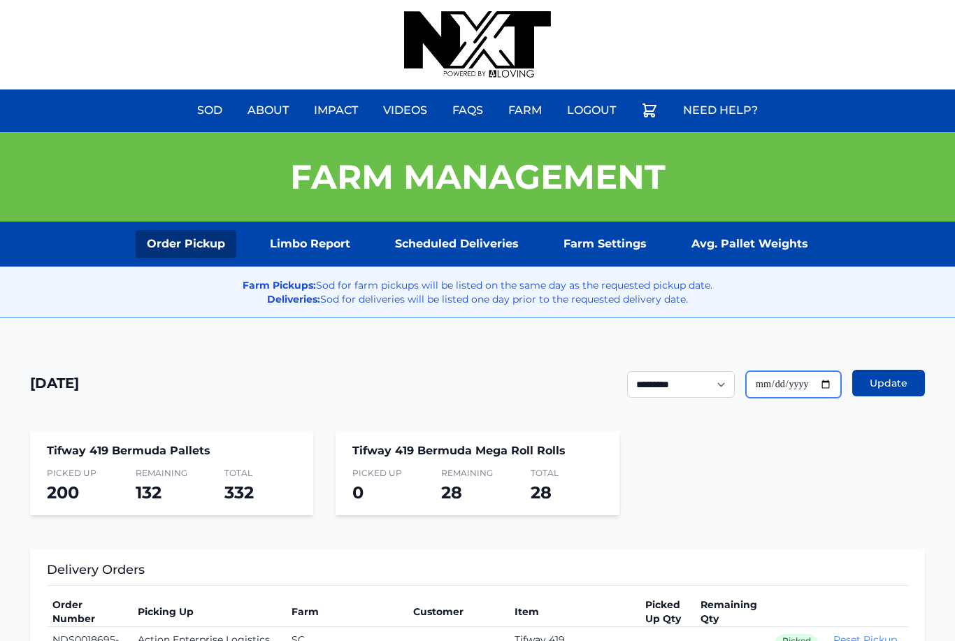
click at [789, 376] on input "**********" at bounding box center [793, 384] width 95 height 27
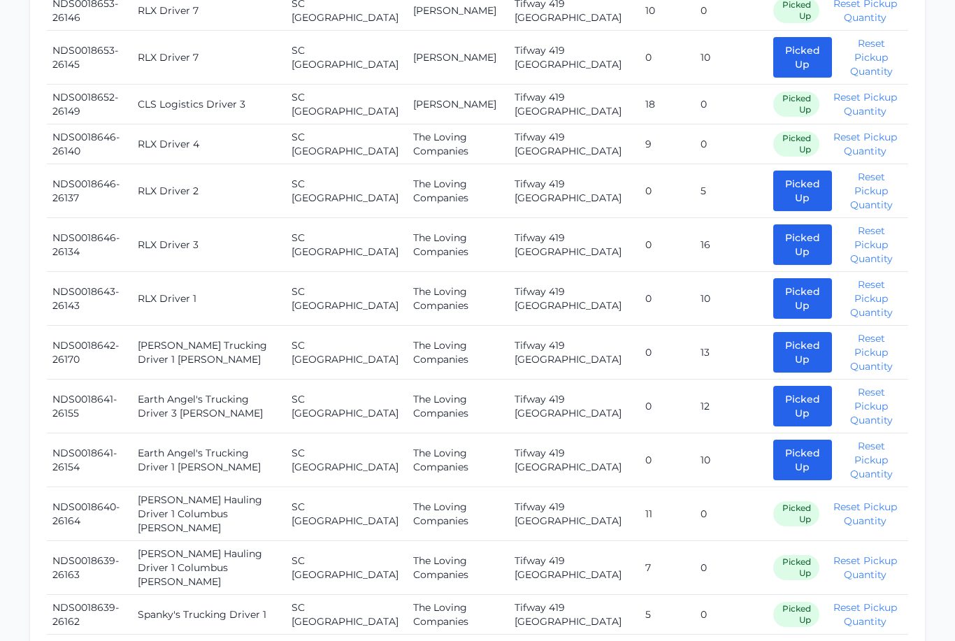
click at [776, 229] on button "Picked Up" at bounding box center [803, 245] width 59 height 41
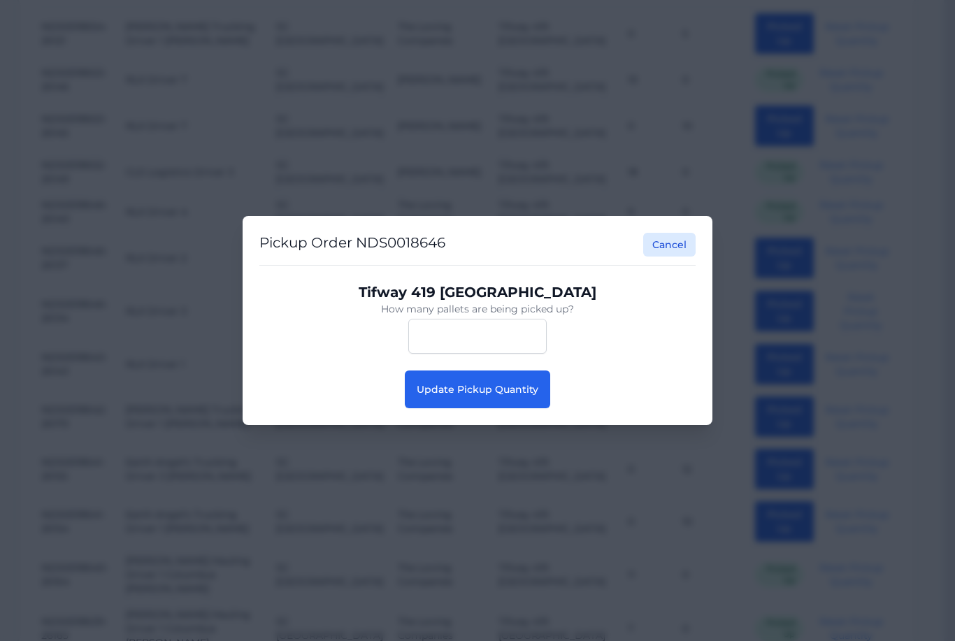
scroll to position [1107, 11]
click at [483, 396] on span "Update Pickup Quantity" at bounding box center [478, 389] width 122 height 13
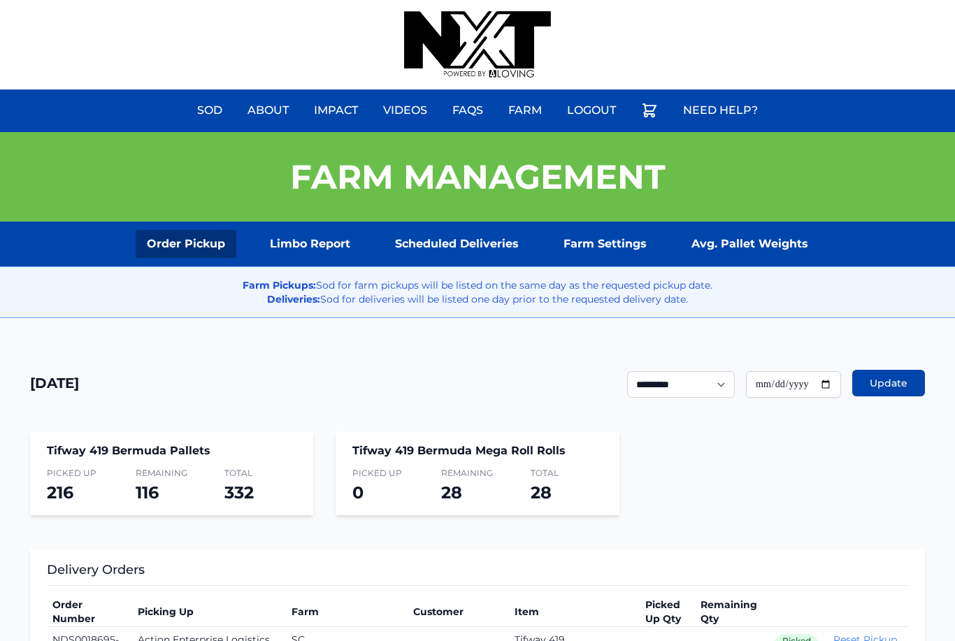
click at [461, 230] on link "Scheduled Deliveries" at bounding box center [457, 244] width 146 height 28
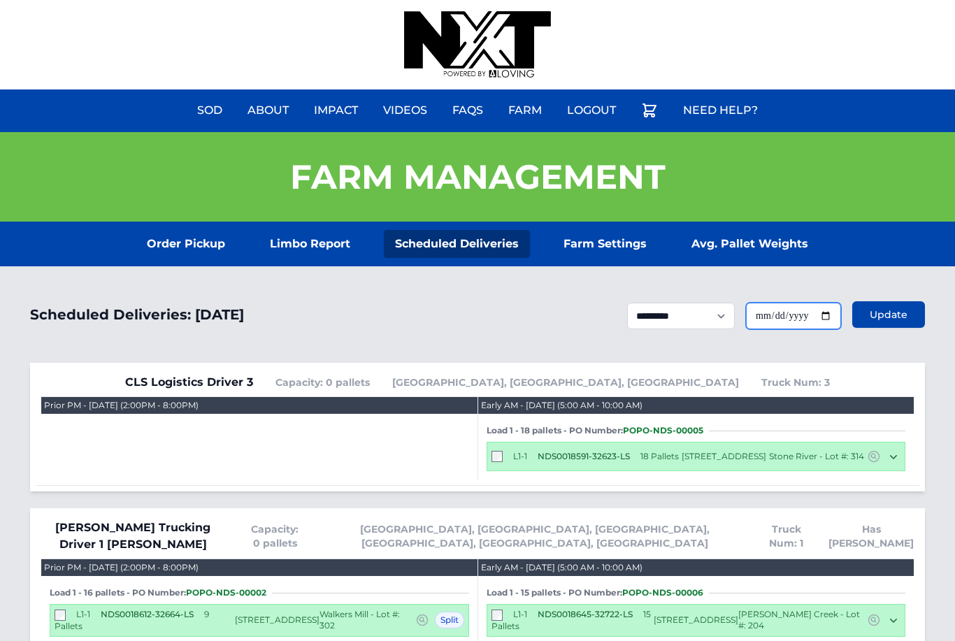
click at [797, 315] on input "**********" at bounding box center [793, 316] width 95 height 27
type input "**********"
click at [907, 313] on span "Update" at bounding box center [889, 315] width 38 height 14
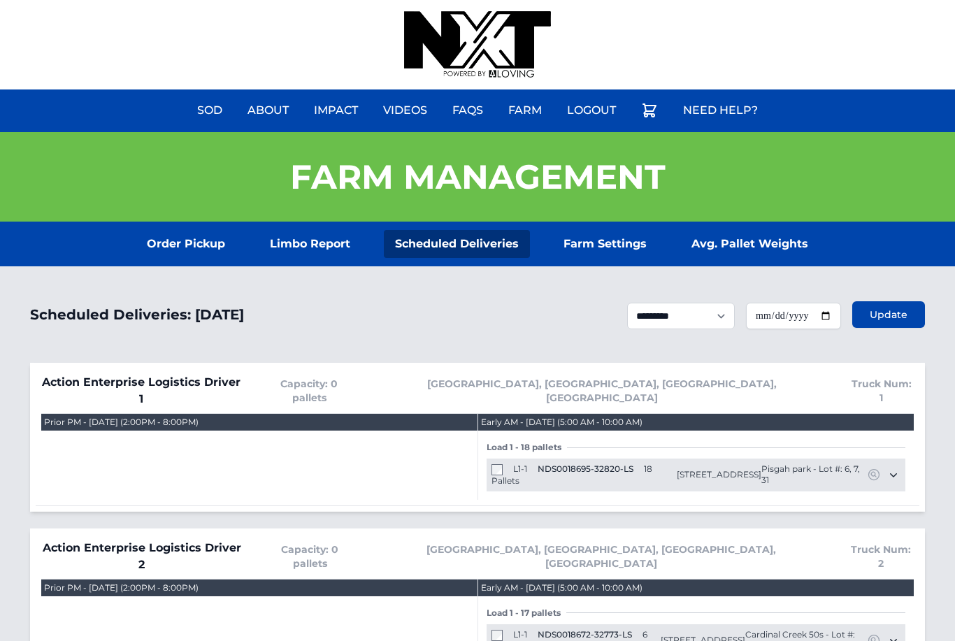
click at [179, 256] on link "Order Pickup" at bounding box center [186, 244] width 101 height 28
